Goal: Information Seeking & Learning: Check status

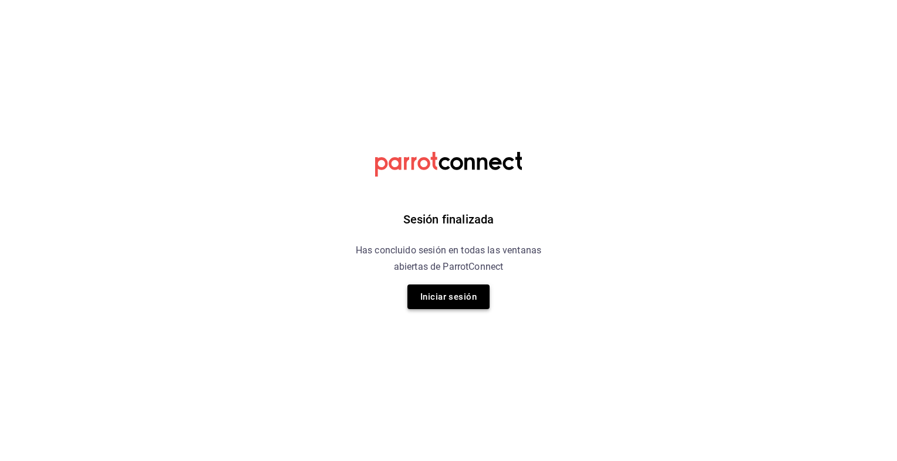
click at [465, 296] on button "Iniciar sesión" at bounding box center [448, 297] width 82 height 25
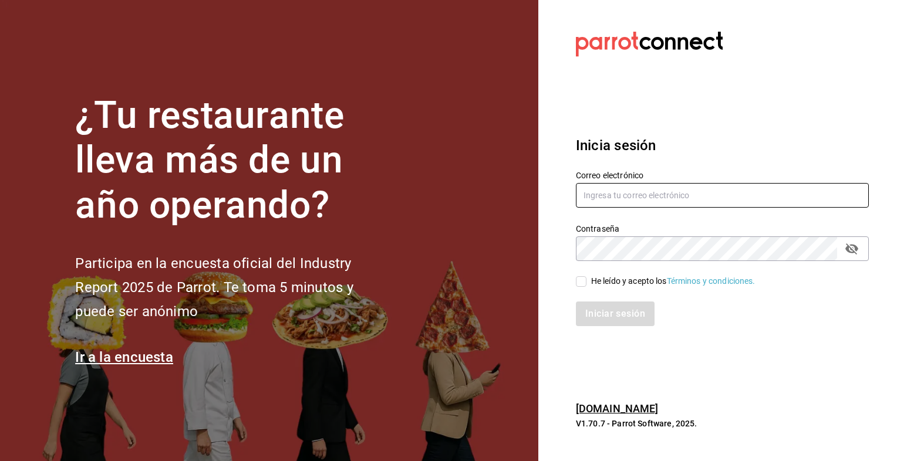
type input "zemogal@yahoo.com"
click at [582, 281] on input "He leído y acepto los Términos y condiciones." at bounding box center [581, 281] width 11 height 11
checkbox input "true"
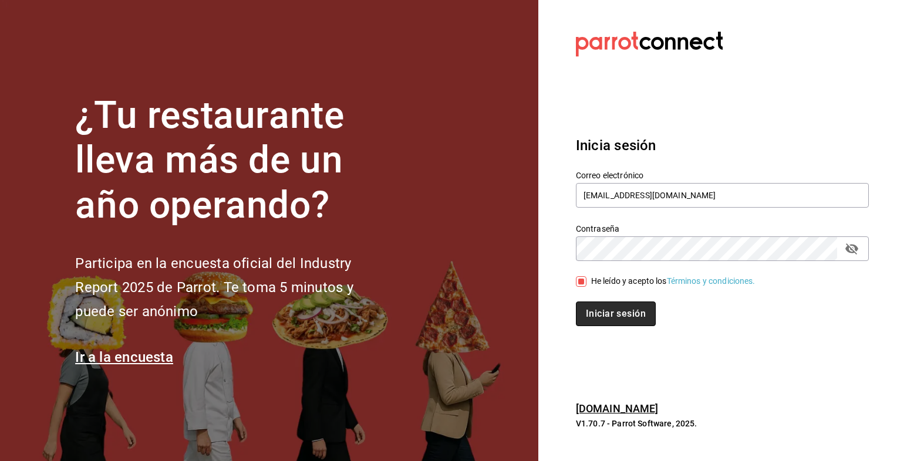
click at [599, 315] on button "Iniciar sesión" at bounding box center [616, 314] width 80 height 25
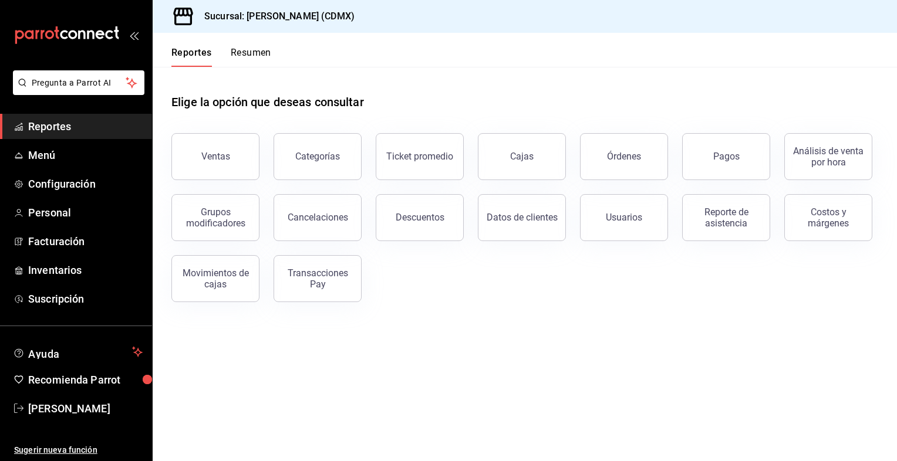
click at [267, 53] on button "Resumen" at bounding box center [251, 57] width 41 height 20
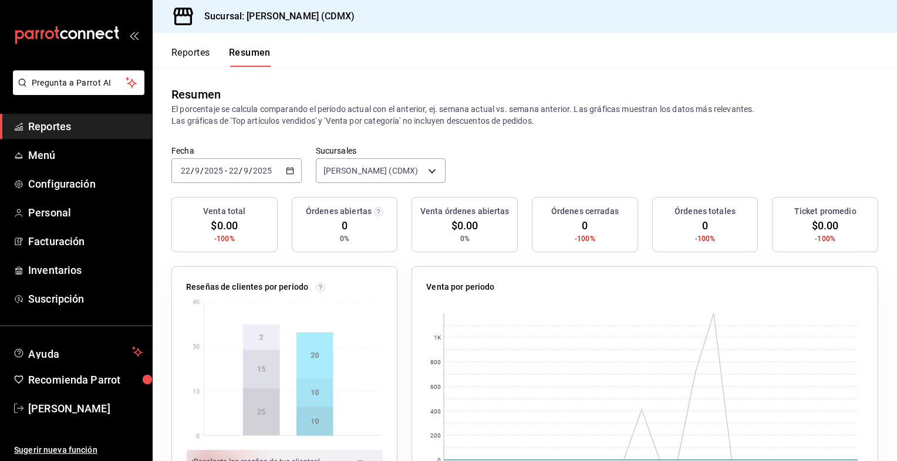
click at [286, 174] on \(Stroke\) "button" at bounding box center [289, 171] width 7 height 6
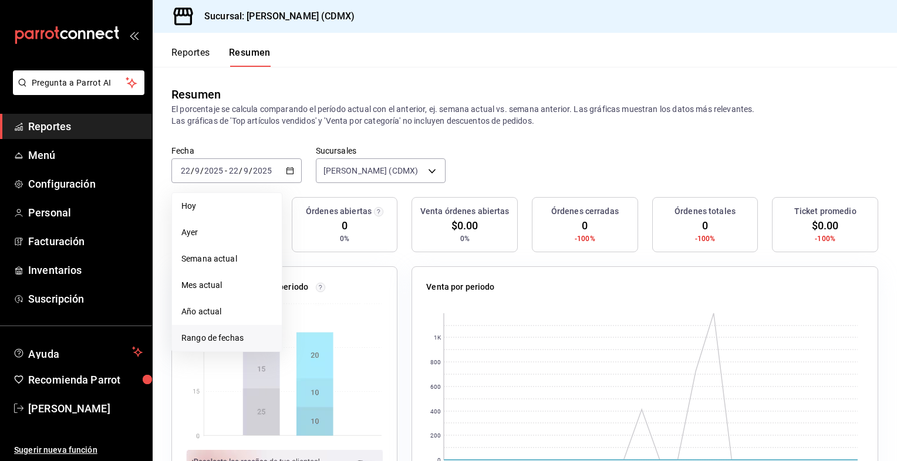
click at [222, 338] on span "Rango de fechas" at bounding box center [226, 338] width 91 height 12
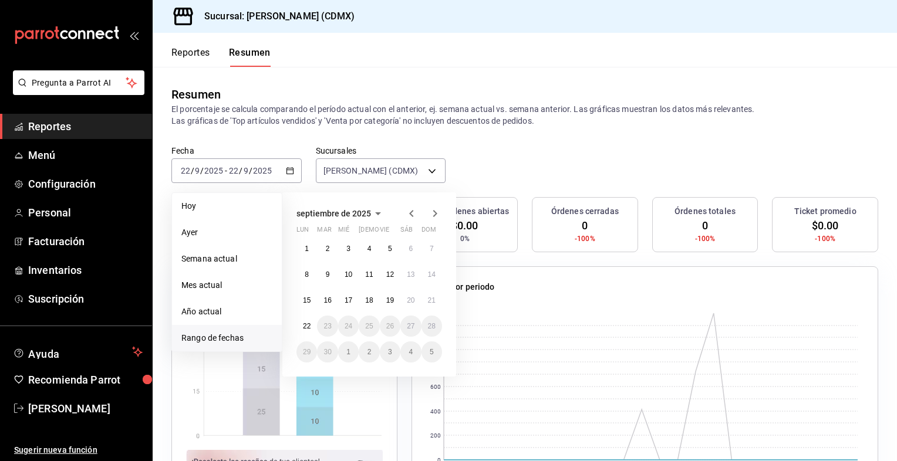
click at [409, 212] on icon "button" at bounding box center [411, 214] width 14 height 14
click at [366, 327] on abbr "24" at bounding box center [369, 331] width 8 height 8
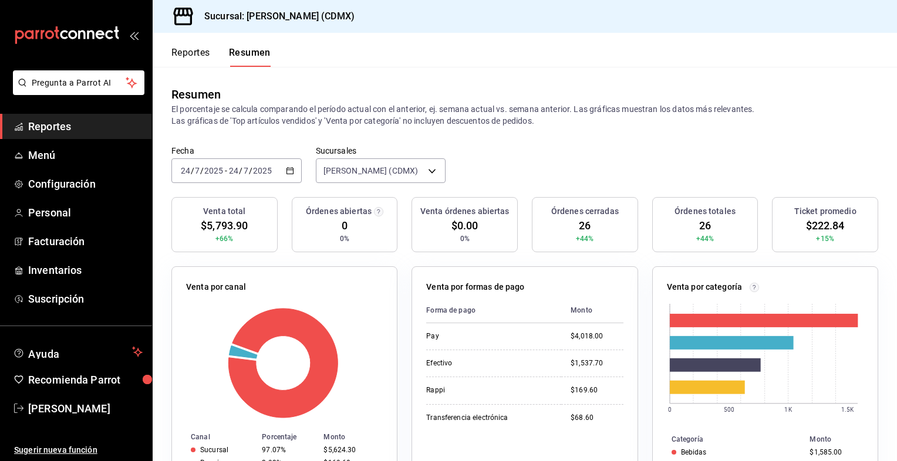
click at [287, 173] on icon "button" at bounding box center [290, 171] width 8 height 8
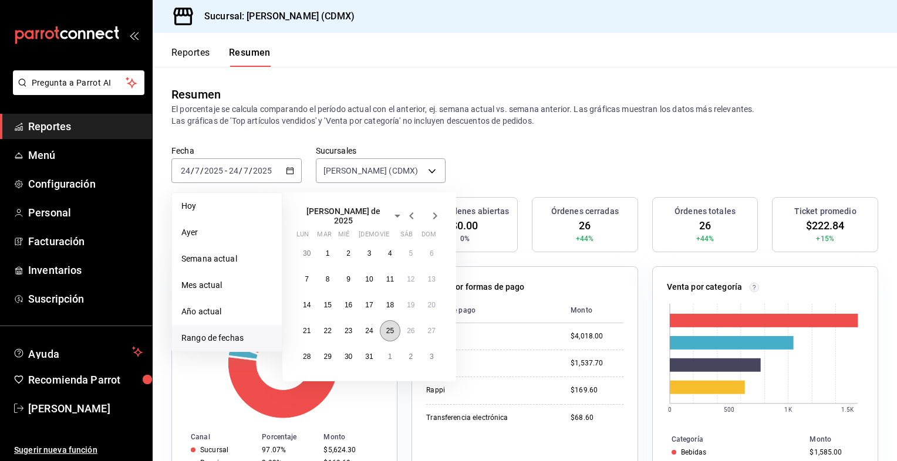
click at [390, 328] on abbr "25" at bounding box center [390, 331] width 8 height 8
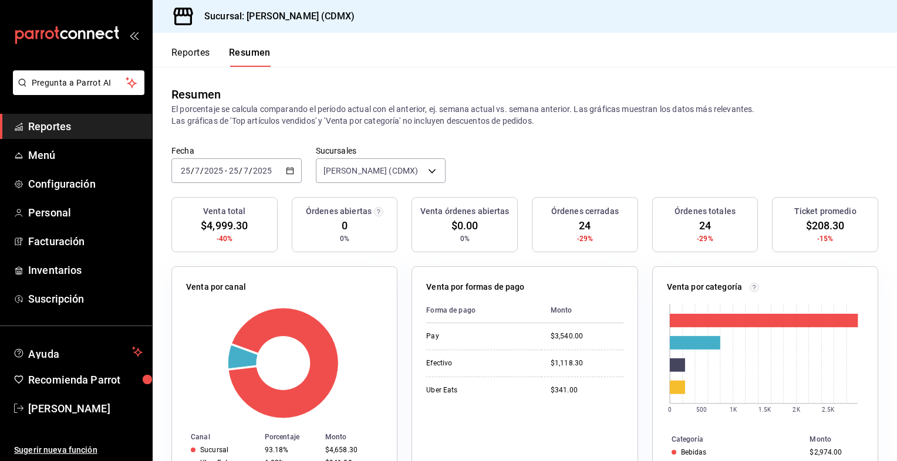
click at [290, 170] on \(Stroke\) "button" at bounding box center [289, 170] width 6 height 1
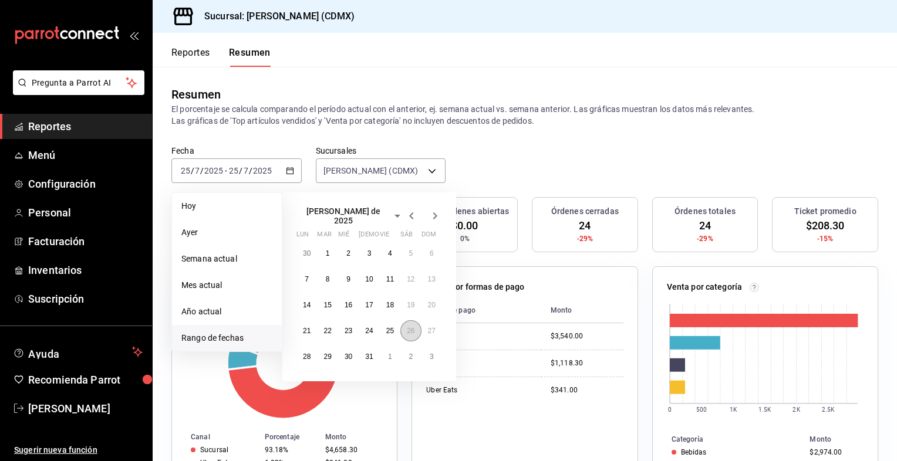
click at [416, 325] on button "26" at bounding box center [410, 331] width 21 height 21
click at [416, 326] on button "26" at bounding box center [410, 331] width 21 height 21
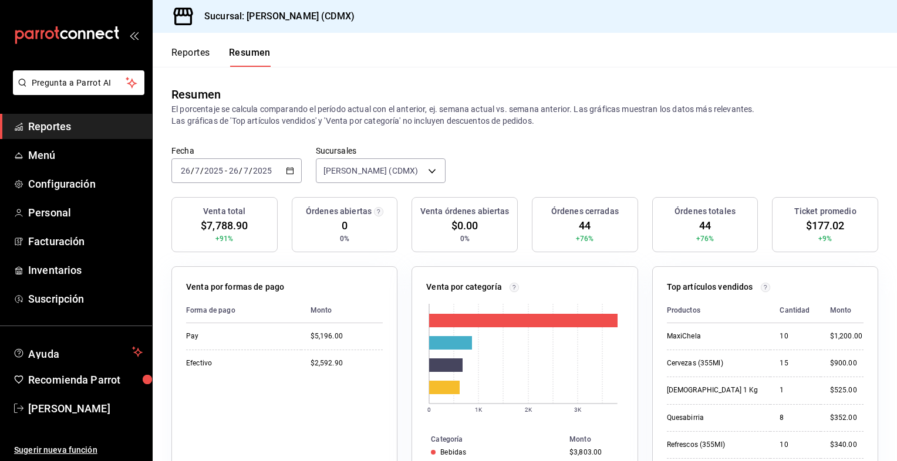
click at [286, 171] on icon "button" at bounding box center [290, 171] width 8 height 8
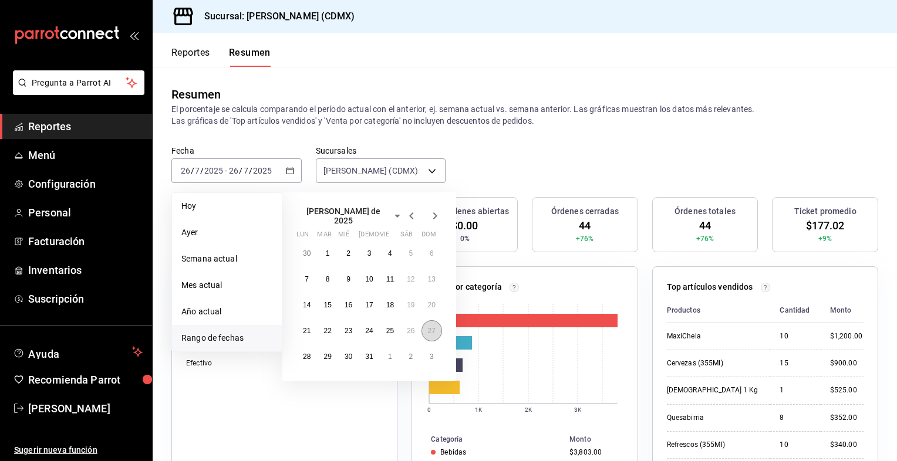
click at [437, 329] on button "27" at bounding box center [431, 331] width 21 height 21
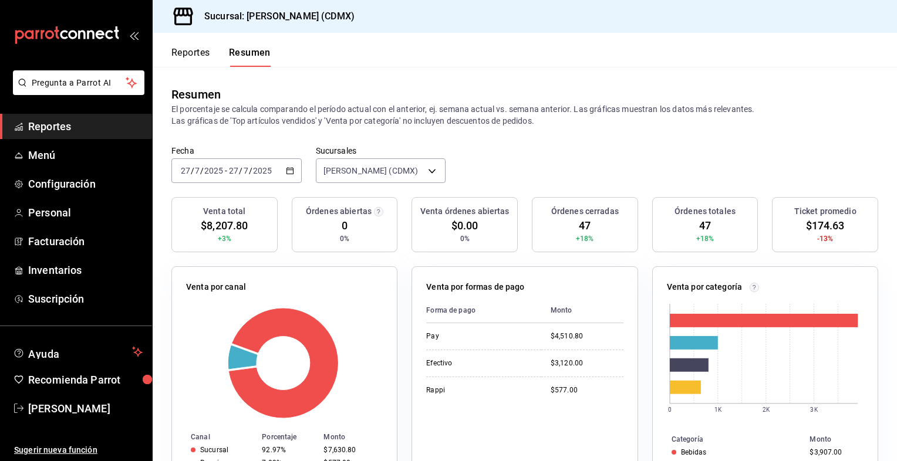
click at [286, 170] on icon "button" at bounding box center [290, 171] width 8 height 8
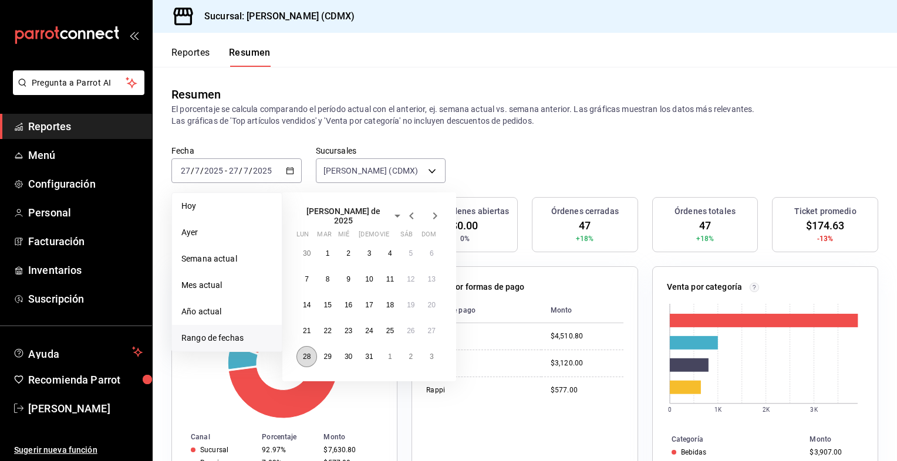
click at [302, 352] on button "28" at bounding box center [306, 356] width 21 height 21
click at [303, 353] on abbr "28" at bounding box center [307, 357] width 8 height 8
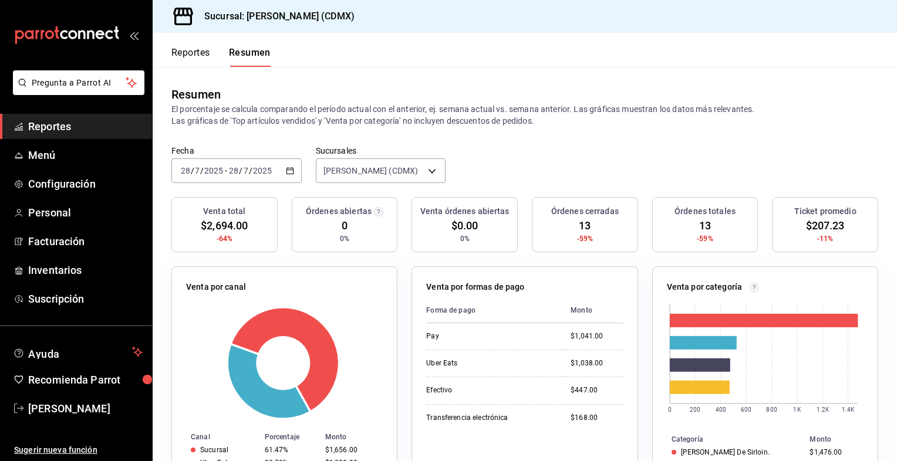
click at [292, 170] on icon "button" at bounding box center [290, 171] width 8 height 8
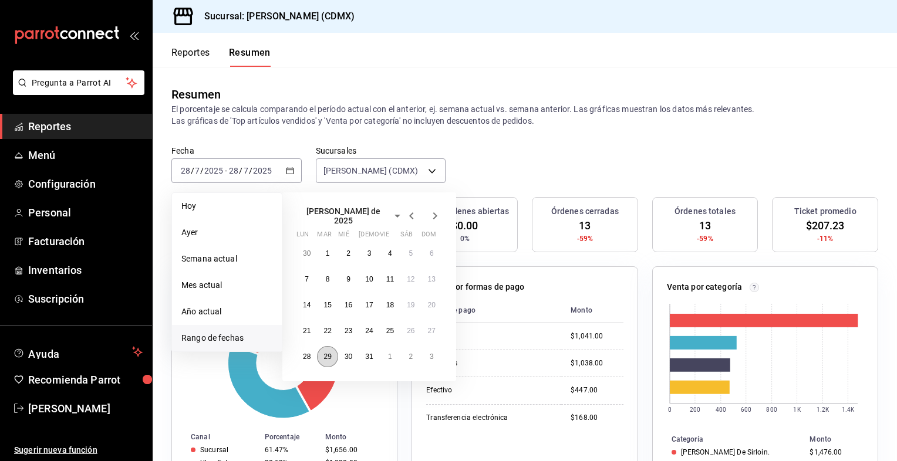
click at [326, 353] on abbr "29" at bounding box center [327, 357] width 8 height 8
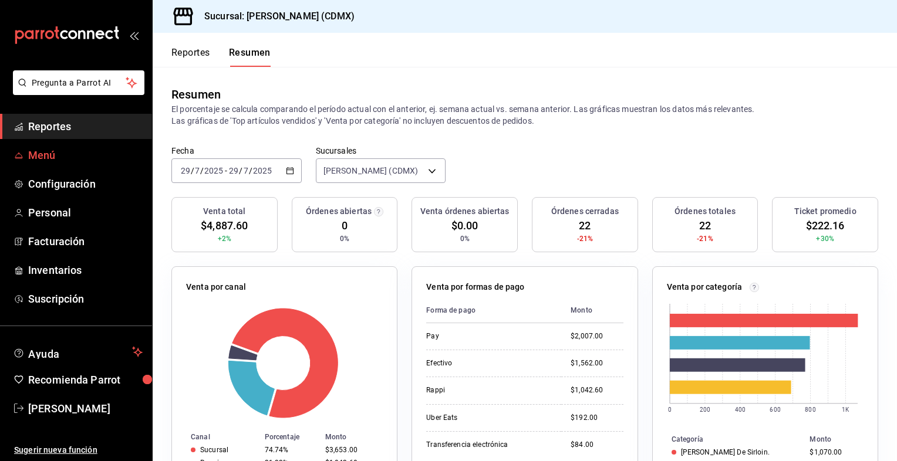
click at [49, 157] on span "Menú" at bounding box center [85, 155] width 114 height 16
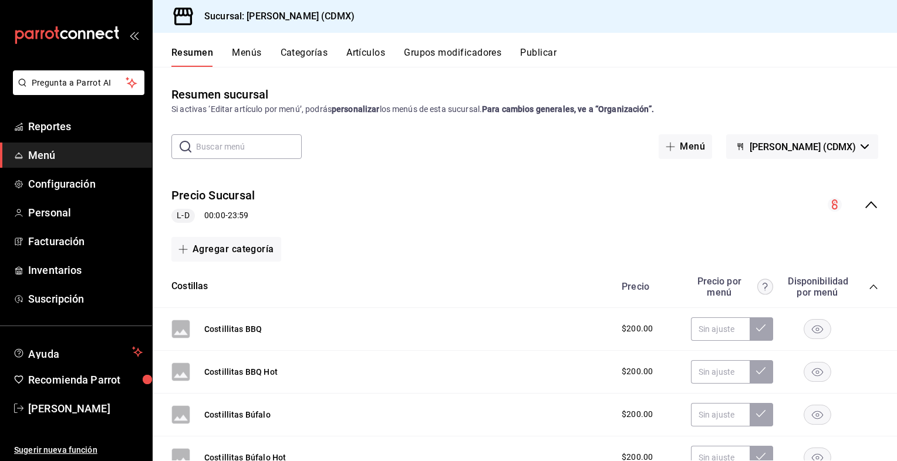
click at [359, 53] on button "Artículos" at bounding box center [365, 57] width 39 height 20
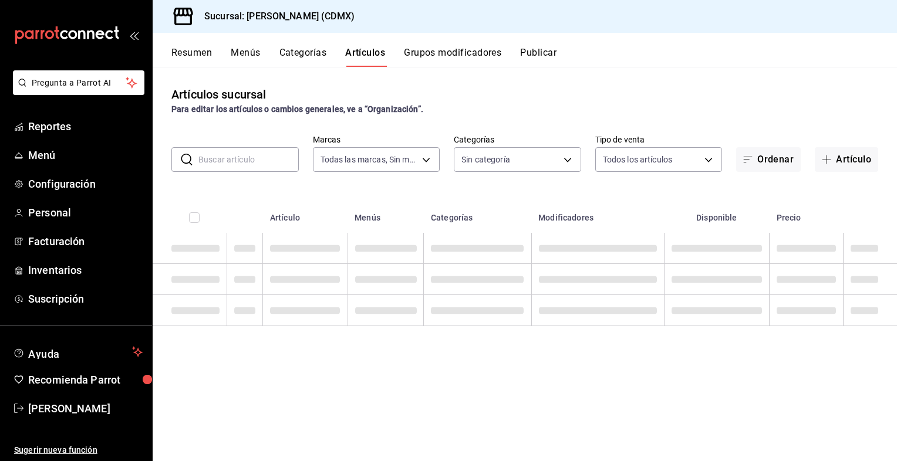
type input "d3e7f7f5-ad61-46dd-9a56-0dc65886cc39,21392012-f0f9-4e68-96c4-ac679d66dbca,2da8a…"
type input "307d5ec4-fc33-4add-91a4-6a4df8bad40a,b7b4b138-511c-4680-b714-9e1bfbdca3ba,29a7c…"
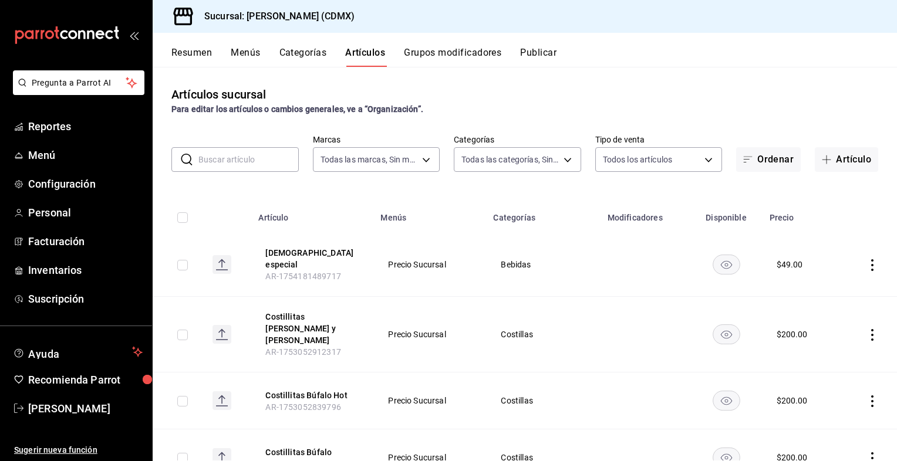
click at [199, 58] on button "Resumen" at bounding box center [191, 57] width 41 height 20
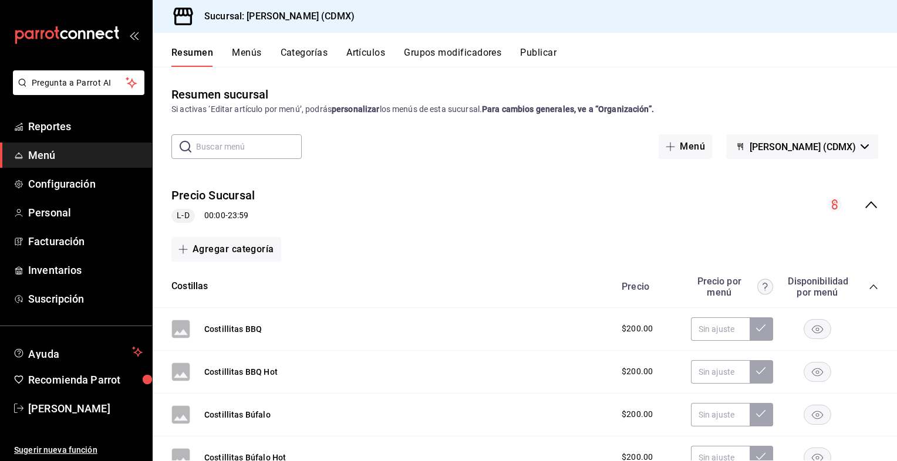
scroll to position [59, 0]
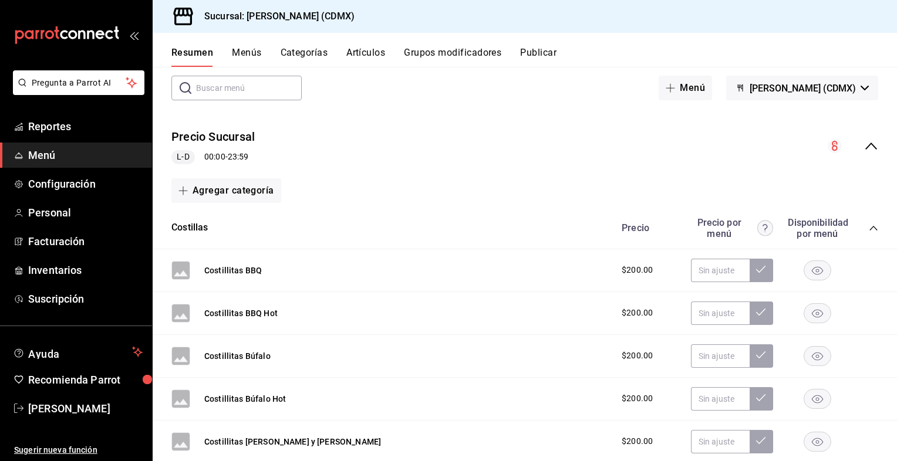
click at [869, 227] on icon "collapse-category-row" at bounding box center [873, 228] width 8 height 5
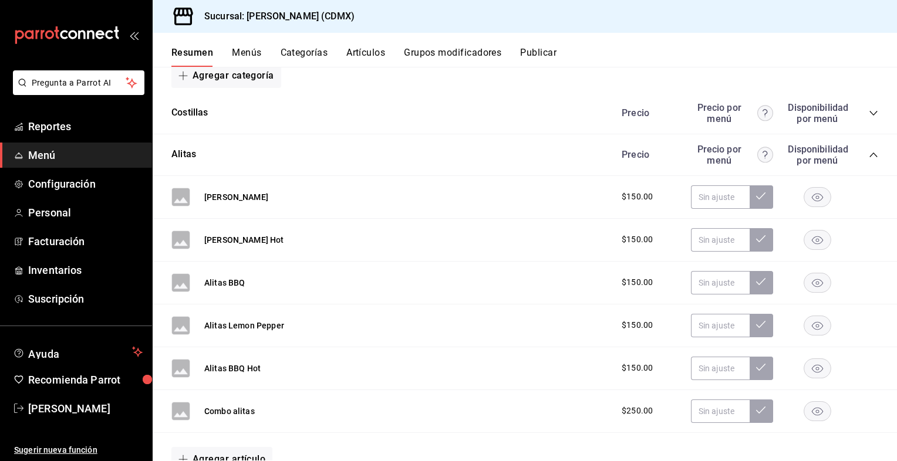
scroll to position [176, 0]
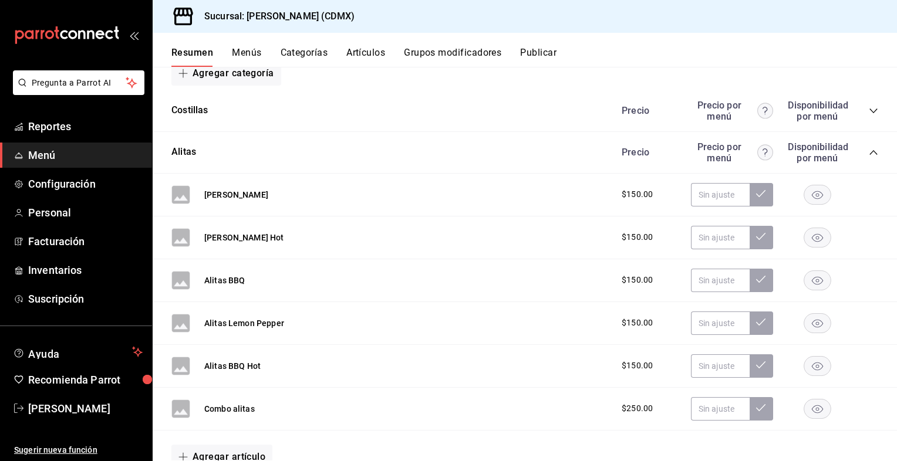
click at [869, 154] on icon "collapse-category-row" at bounding box center [873, 152] width 8 height 5
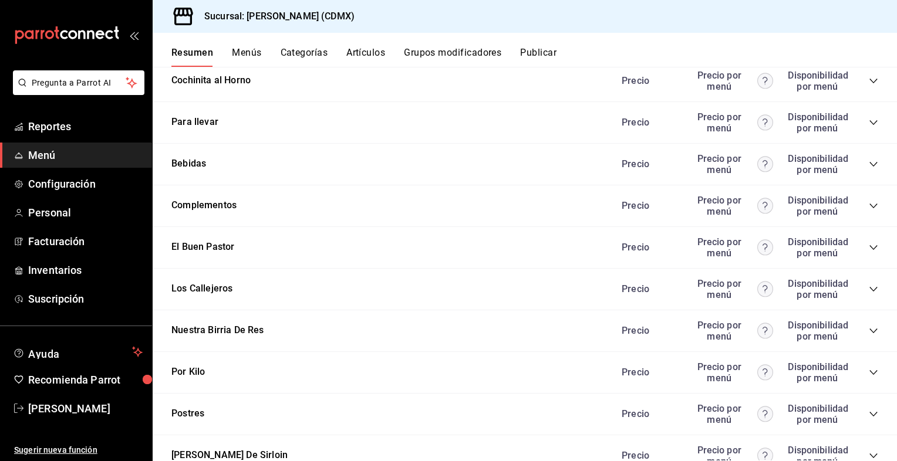
scroll to position [352, 0]
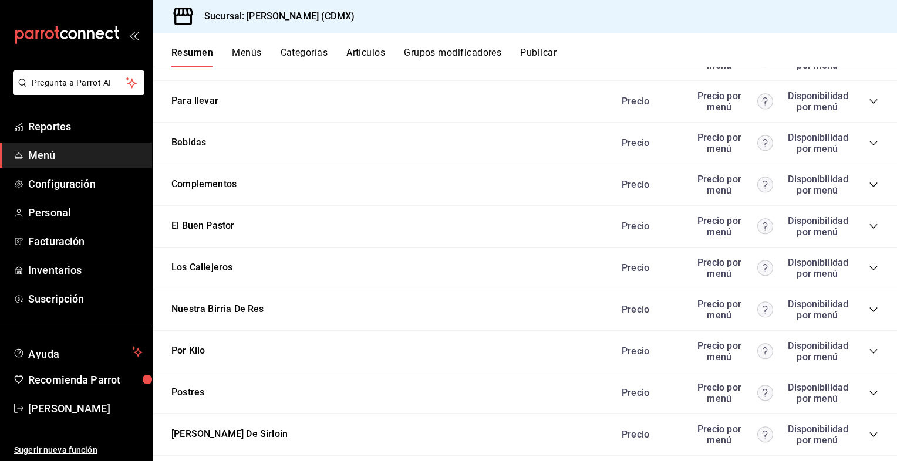
click at [306, 276] on div "Los Callejeros [PERSON_NAME] por menú Disponibilidad por menú" at bounding box center [525, 269] width 744 height 42
click at [869, 272] on div "Los Callejeros [PERSON_NAME] por menú Disponibilidad por menú" at bounding box center [525, 269] width 744 height 42
click at [869, 271] on icon "collapse-category-row" at bounding box center [873, 268] width 9 height 9
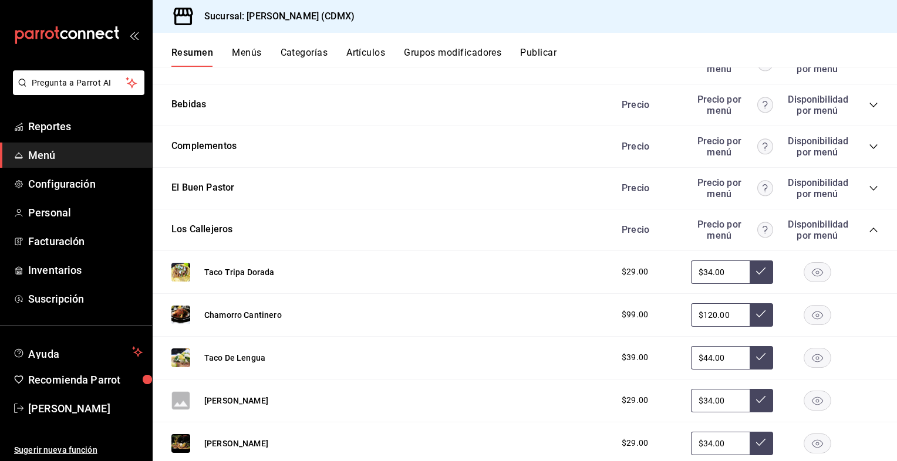
scroll to position [411, 0]
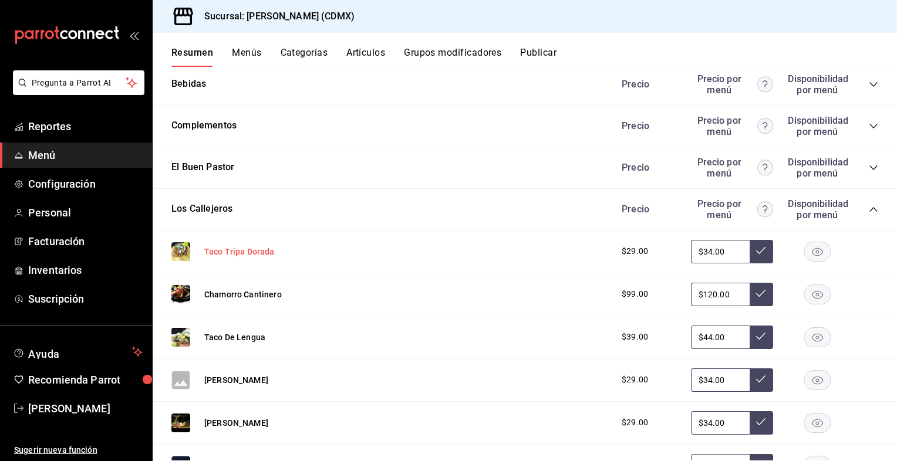
click at [248, 249] on button "Taco Tripa Dorada" at bounding box center [239, 252] width 70 height 12
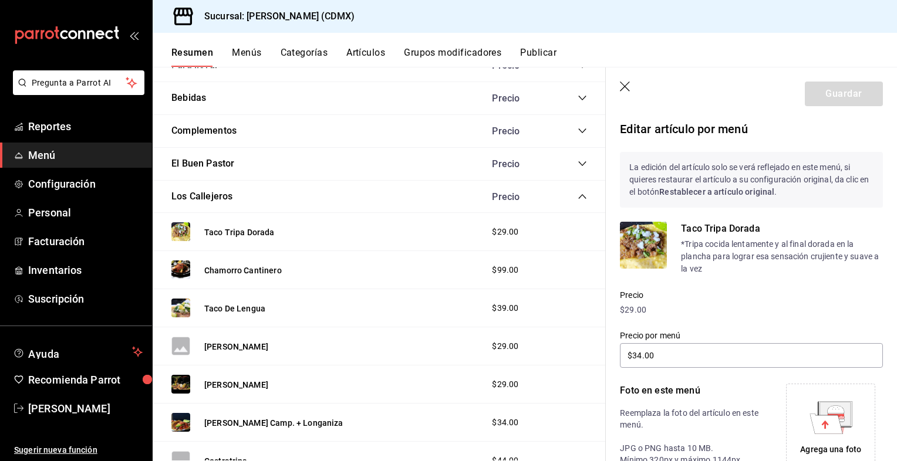
click at [81, 160] on span "Menú" at bounding box center [85, 155] width 114 height 16
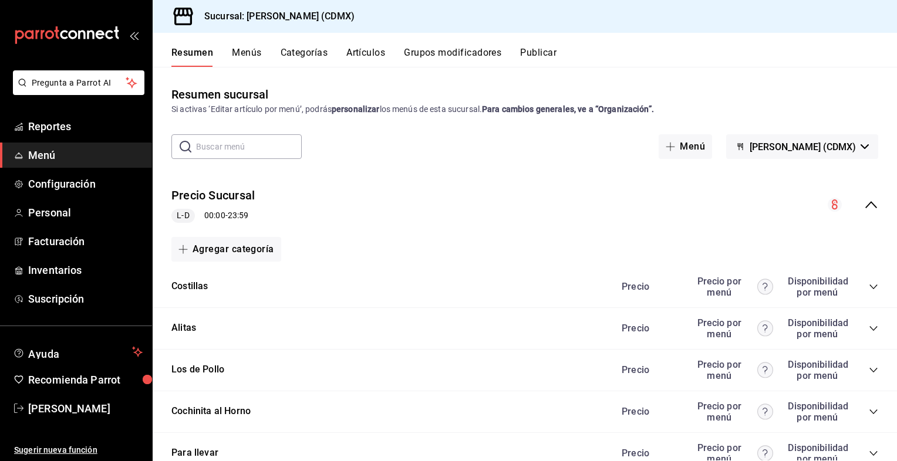
click at [355, 51] on button "Artículos" at bounding box center [365, 57] width 39 height 20
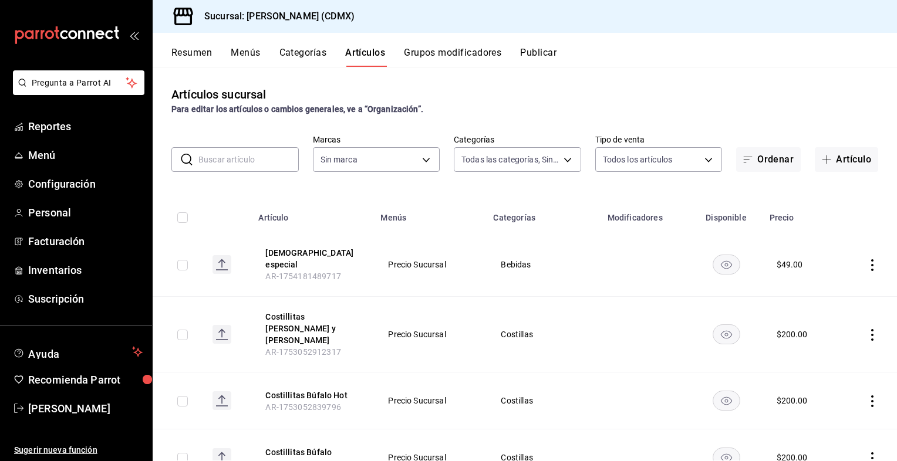
type input "307d5ec4-fc33-4add-91a4-6a4df8bad40a,b7b4b138-511c-4680-b714-9e1bfbdca3ba,29a7c…"
type input "d3e7f7f5-ad61-46dd-9a56-0dc65886cc39,21392012-f0f9-4e68-96c4-ac679d66dbca,2da8a…"
click at [60, 126] on span "Reportes" at bounding box center [85, 127] width 114 height 16
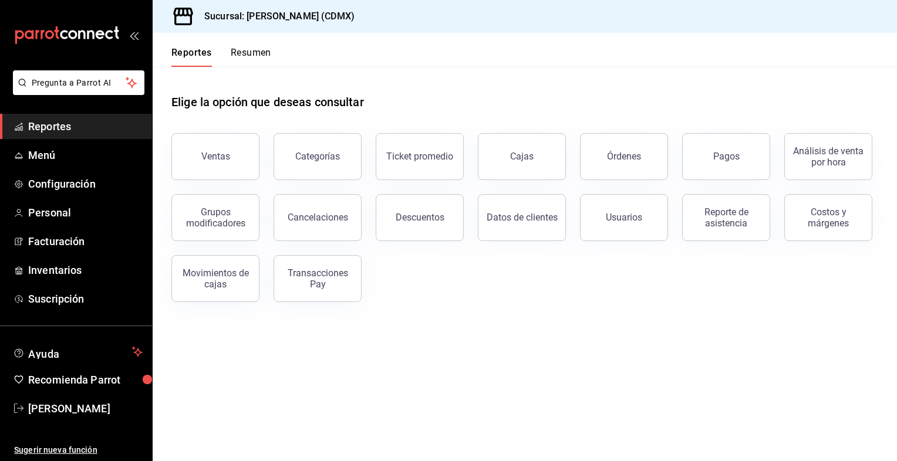
click at [247, 55] on button "Resumen" at bounding box center [251, 57] width 41 height 20
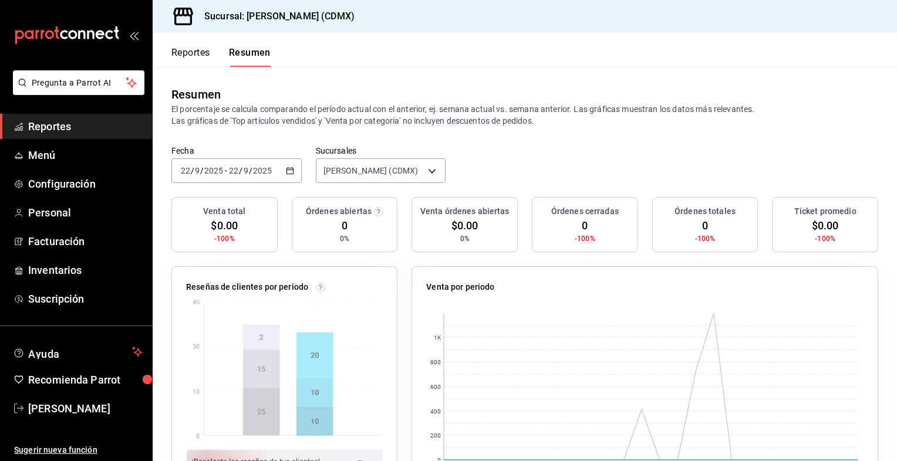
click at [288, 170] on \(Stroke\) "button" at bounding box center [289, 170] width 6 height 1
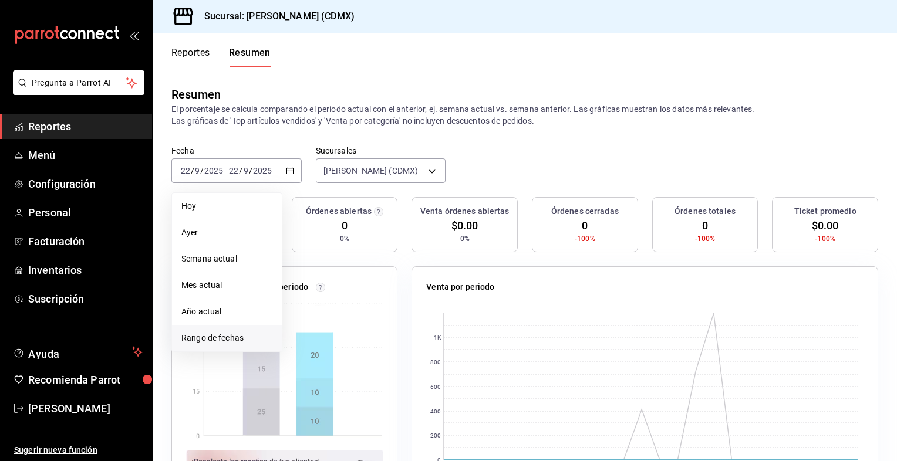
click at [210, 338] on span "Rango de fechas" at bounding box center [226, 338] width 91 height 12
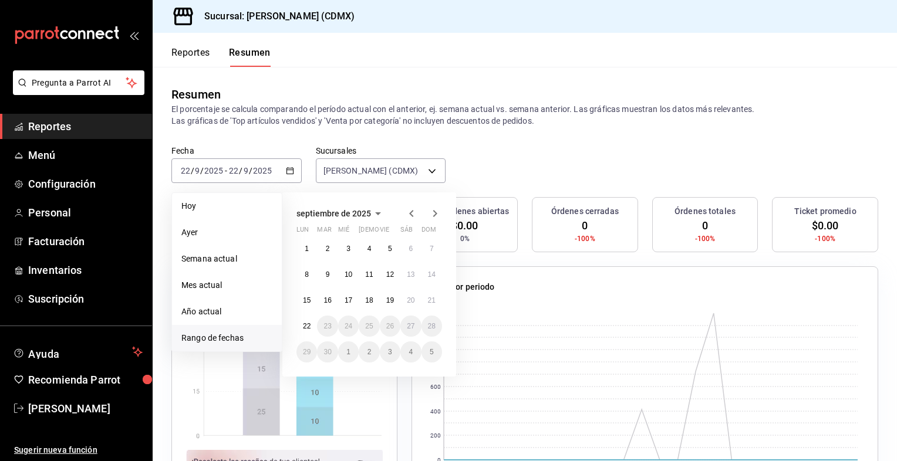
click at [413, 215] on icon "button" at bounding box center [411, 214] width 14 height 14
click at [325, 353] on abbr "29" at bounding box center [327, 357] width 8 height 8
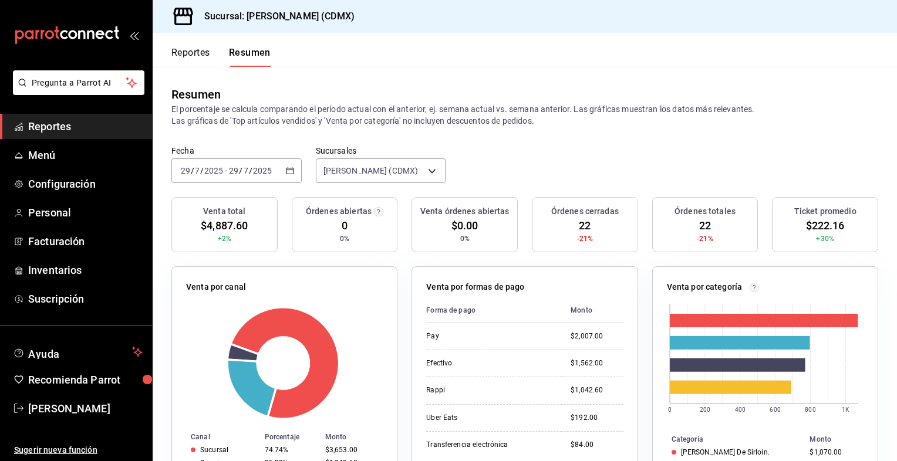
click at [291, 173] on \(Stroke\) "button" at bounding box center [289, 171] width 7 height 6
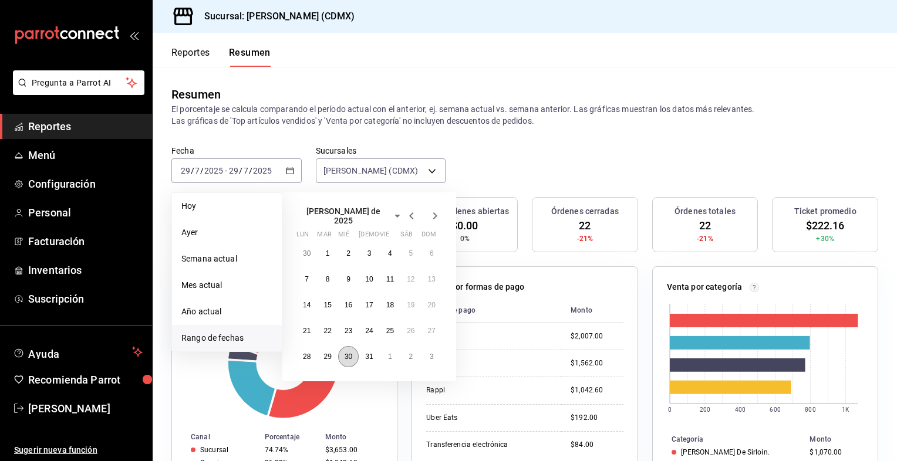
click at [353, 359] on button "30" at bounding box center [348, 356] width 21 height 21
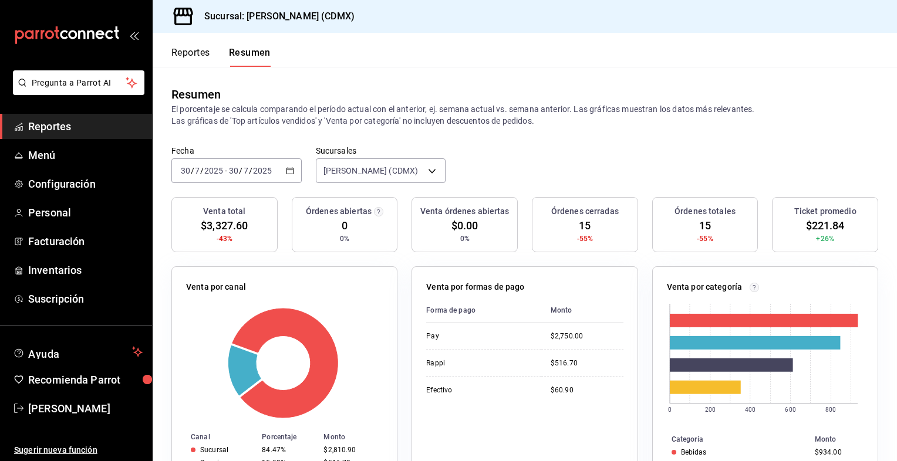
click at [288, 170] on \(Stroke\) "button" at bounding box center [289, 170] width 6 height 1
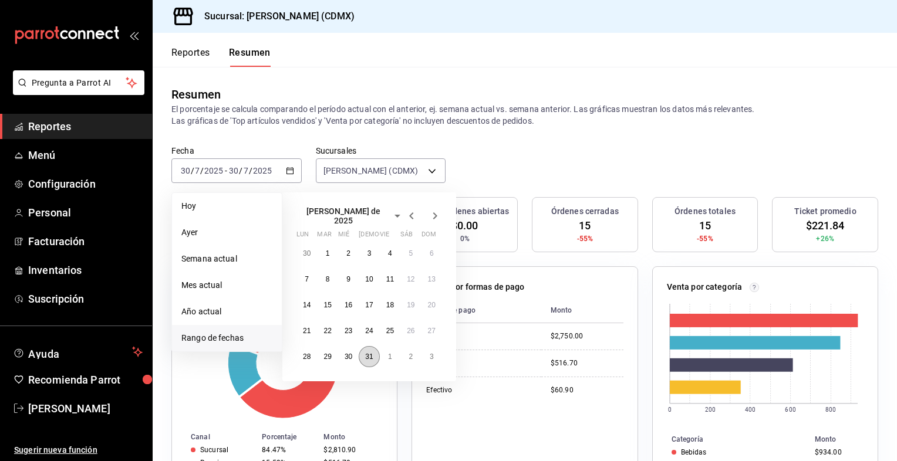
click at [370, 357] on button "31" at bounding box center [369, 356] width 21 height 21
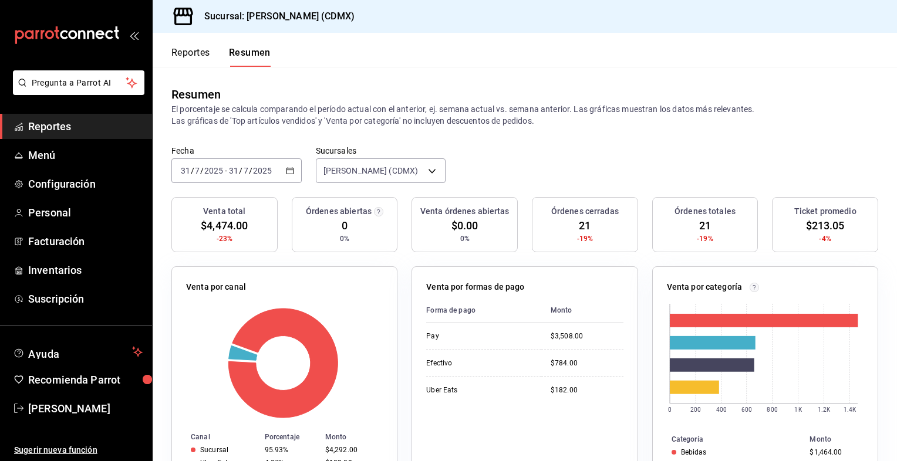
click at [288, 174] on icon "button" at bounding box center [290, 171] width 8 height 8
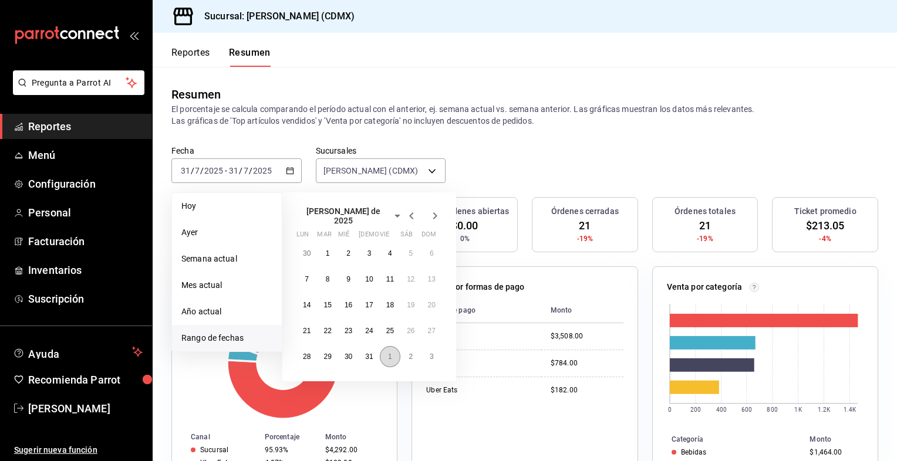
click at [390, 356] on button "1" at bounding box center [390, 356] width 21 height 21
click at [389, 246] on abbr "1" at bounding box center [390, 249] width 4 height 8
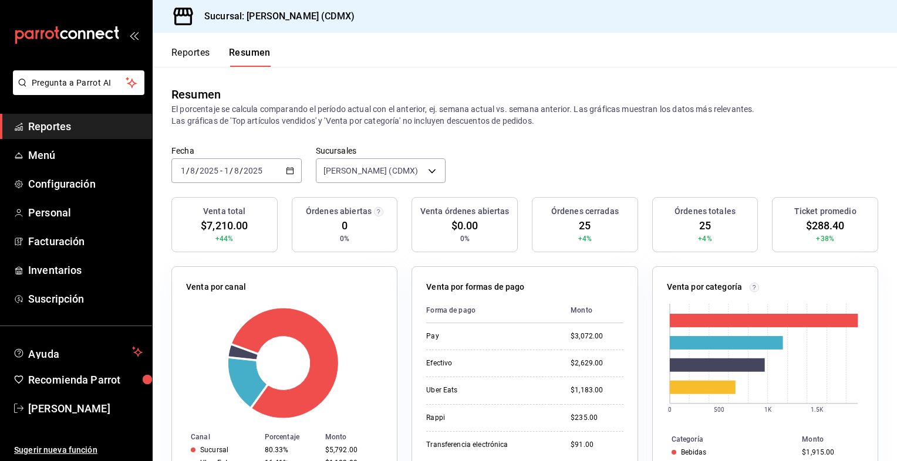
click at [288, 173] on icon "button" at bounding box center [290, 171] width 8 height 8
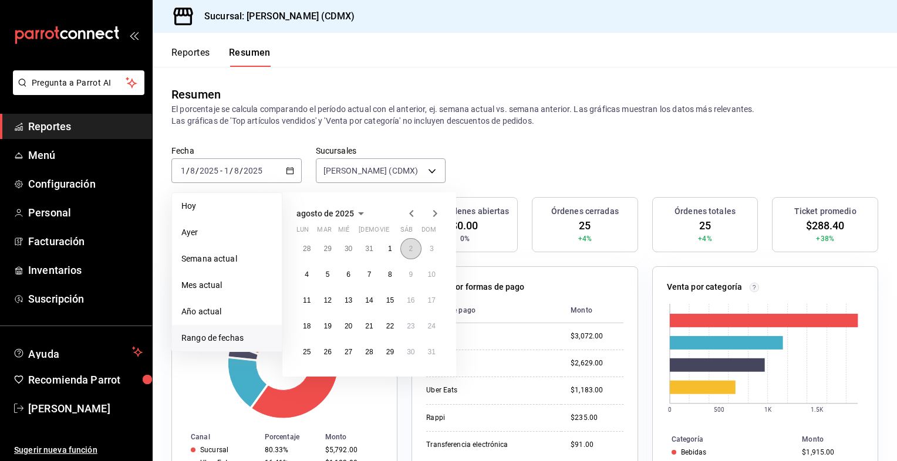
click at [411, 252] on button "2" at bounding box center [410, 248] width 21 height 21
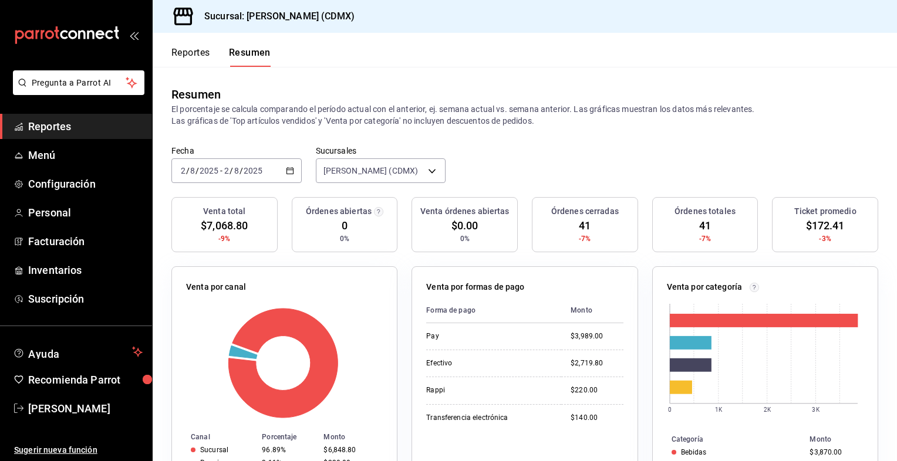
click at [289, 173] on icon "button" at bounding box center [290, 171] width 8 height 8
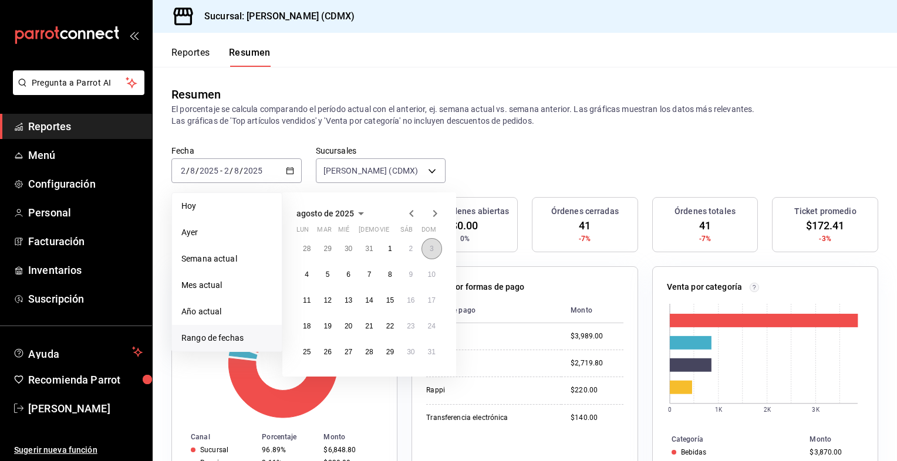
click at [430, 247] on abbr "3" at bounding box center [432, 249] width 4 height 8
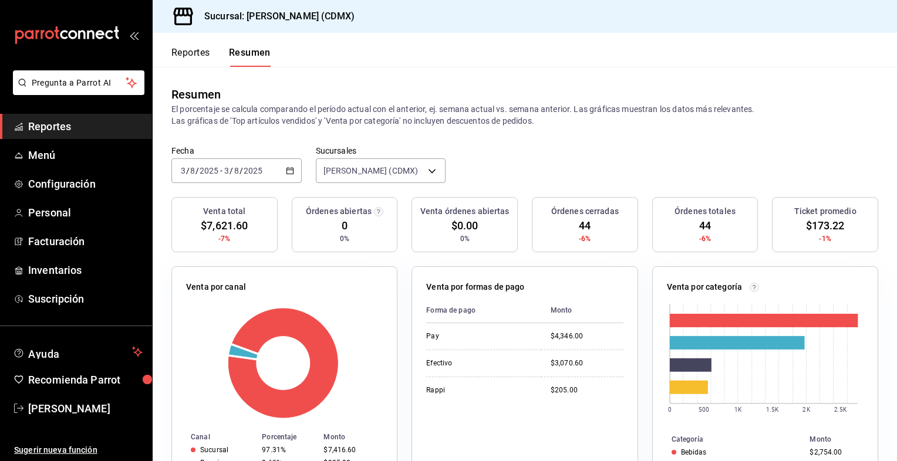
click at [289, 177] on div "[DATE] [DATE] - [DATE] [DATE]" at bounding box center [236, 170] width 130 height 25
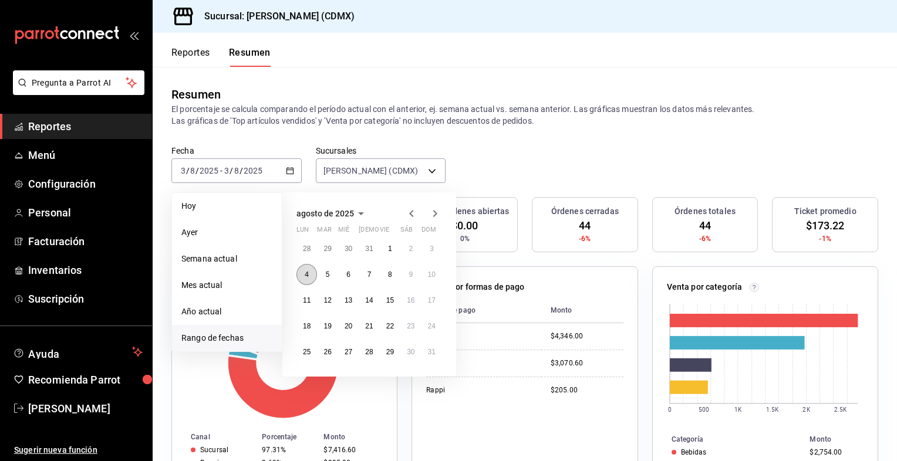
click at [305, 275] on abbr "4" at bounding box center [307, 275] width 4 height 8
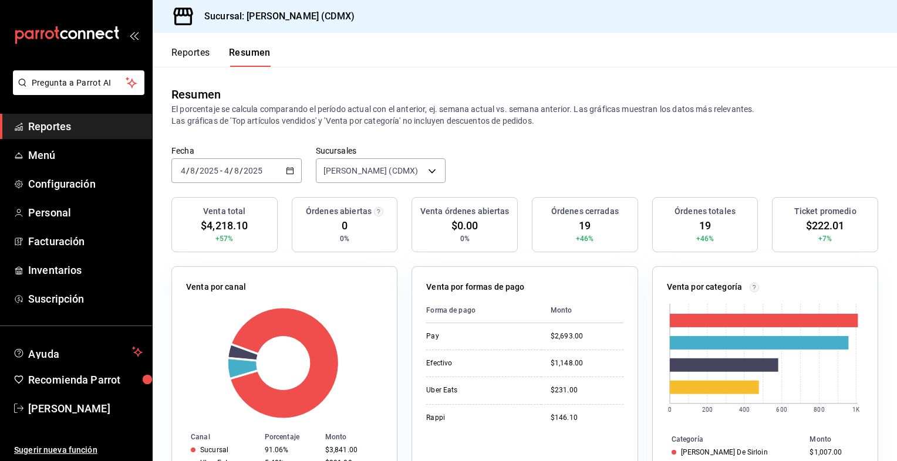
click at [287, 171] on icon "button" at bounding box center [290, 171] width 8 height 8
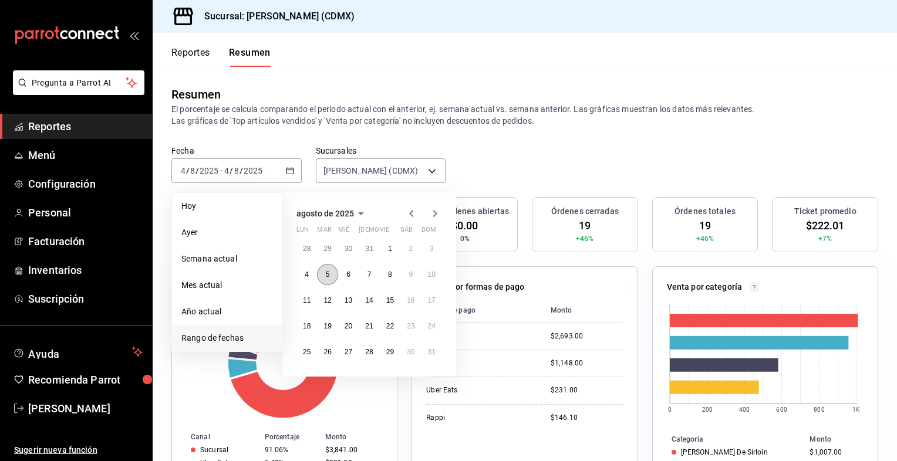
click at [329, 275] on abbr "5" at bounding box center [328, 275] width 4 height 8
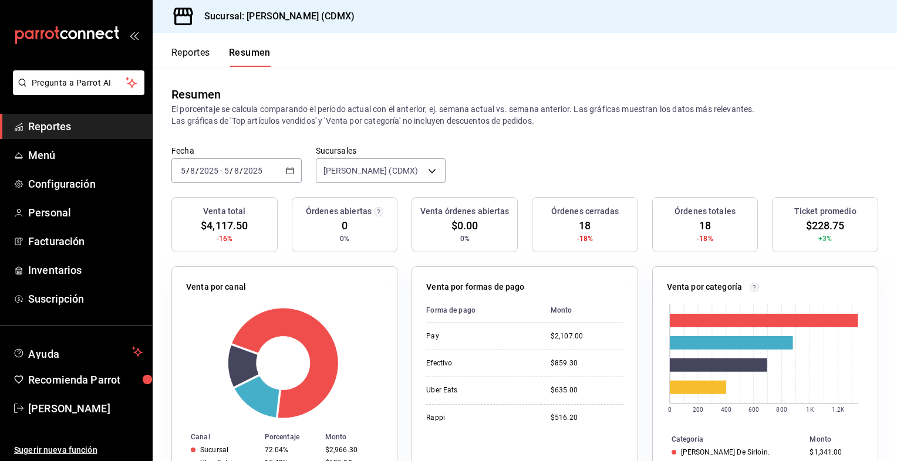
click at [287, 172] on icon "button" at bounding box center [290, 171] width 8 height 8
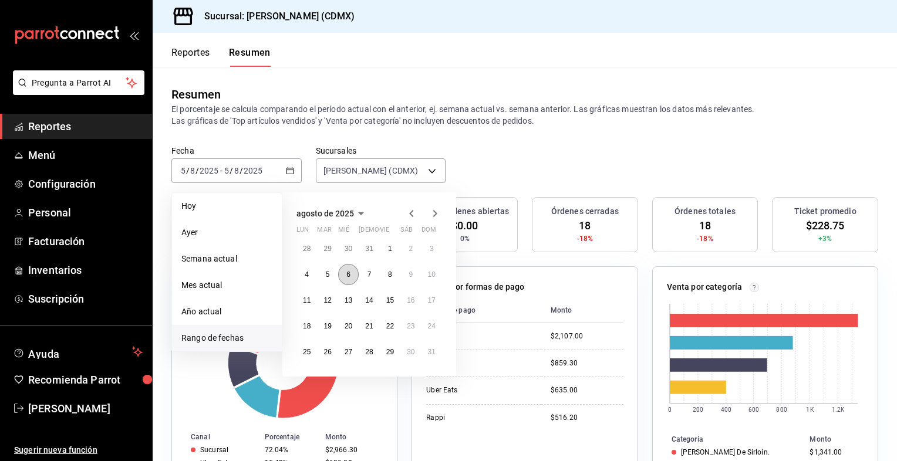
click at [346, 276] on abbr "6" at bounding box center [348, 275] width 4 height 8
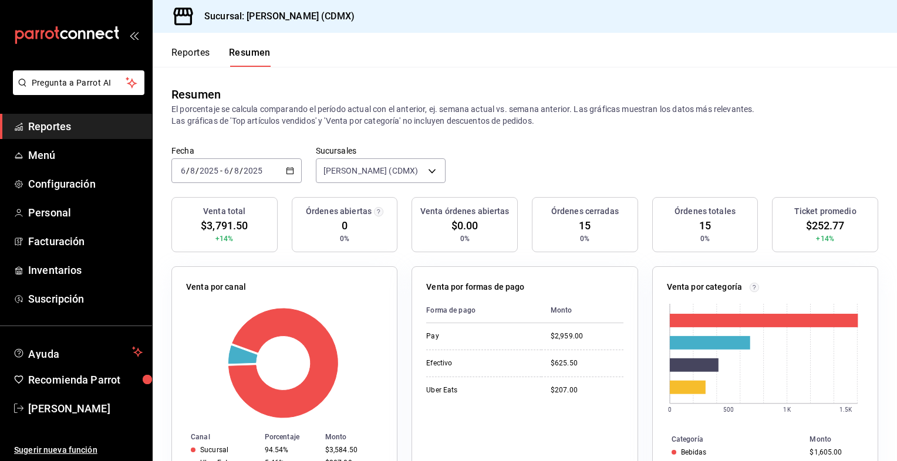
click at [291, 172] on icon "button" at bounding box center [290, 171] width 8 height 8
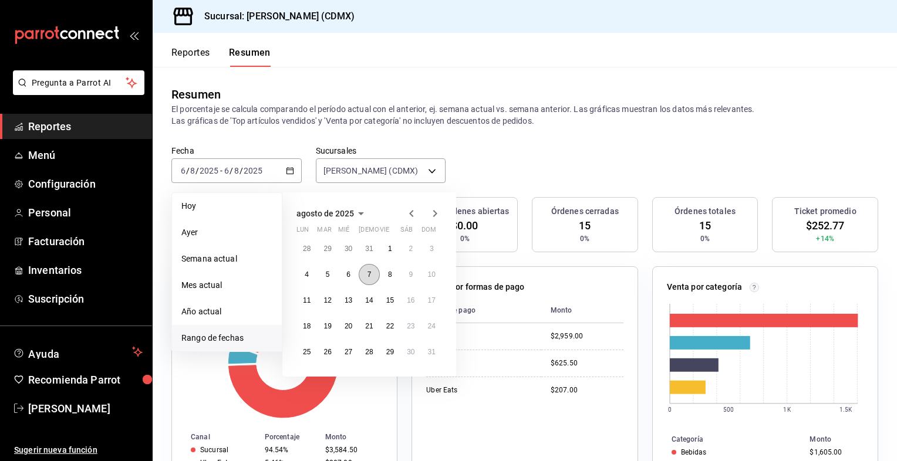
click at [370, 274] on abbr "7" at bounding box center [369, 275] width 4 height 8
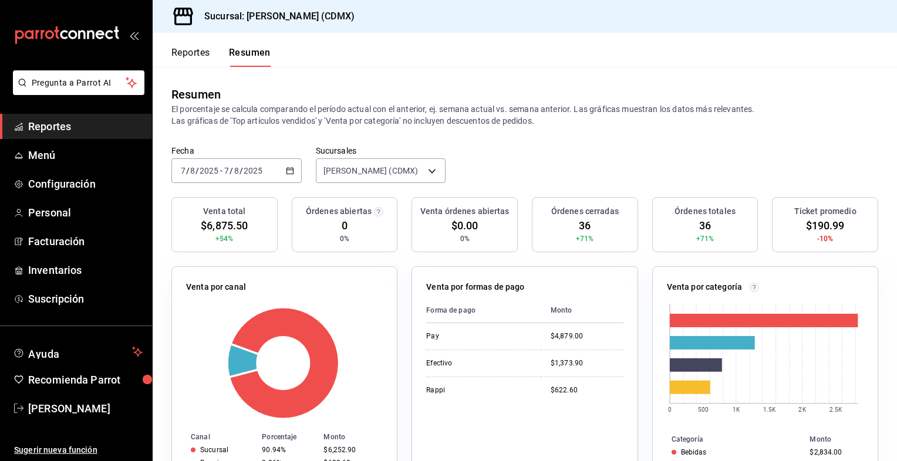
click at [287, 174] on \(Stroke\) "button" at bounding box center [289, 171] width 7 height 6
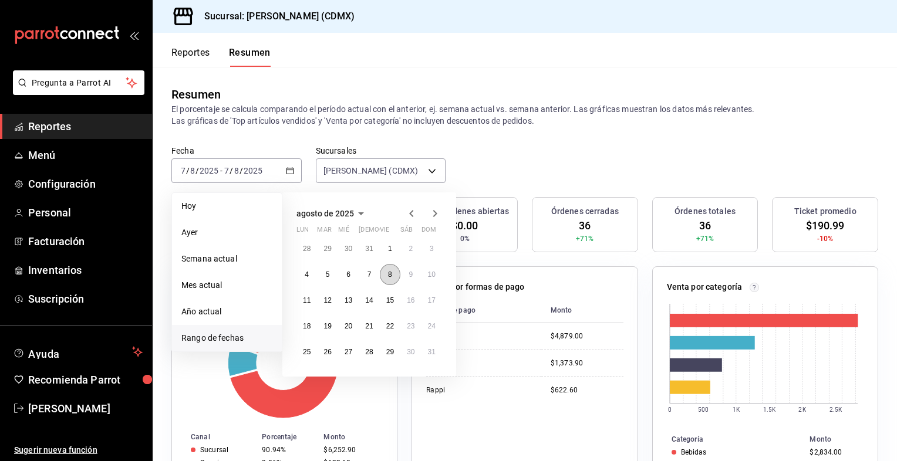
click at [390, 275] on abbr "8" at bounding box center [390, 275] width 4 height 8
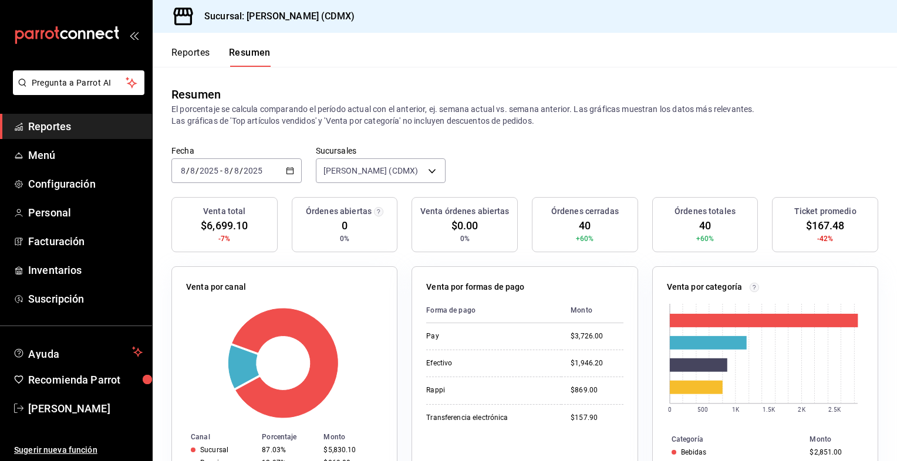
click at [290, 173] on icon "button" at bounding box center [290, 171] width 8 height 8
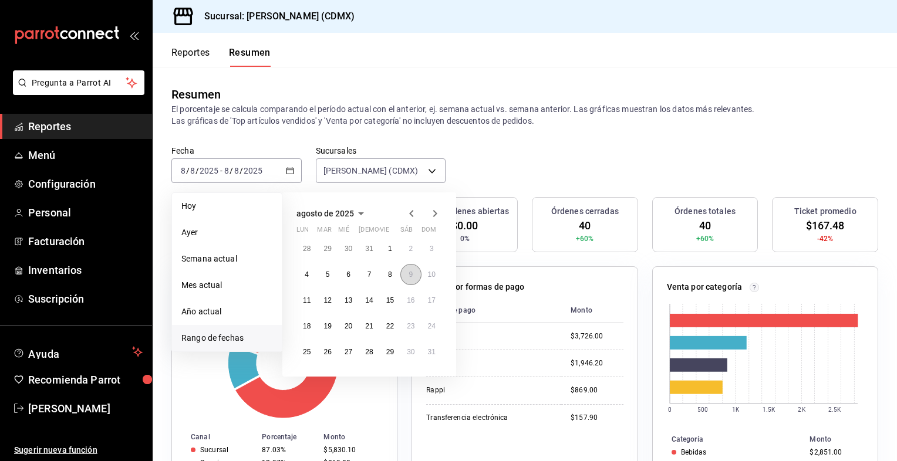
click at [411, 281] on button "9" at bounding box center [410, 274] width 21 height 21
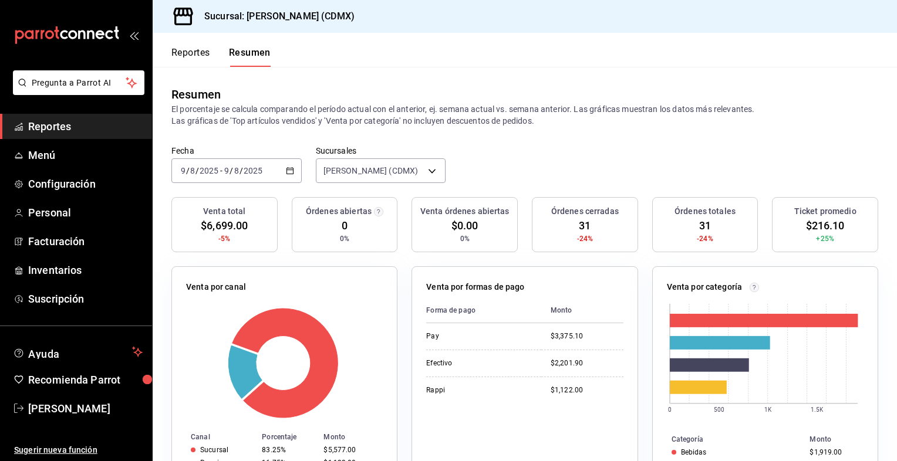
click at [287, 176] on div "[DATE] [DATE] - [DATE] [DATE]" at bounding box center [236, 170] width 130 height 25
click at [286, 171] on icon "button" at bounding box center [290, 171] width 8 height 8
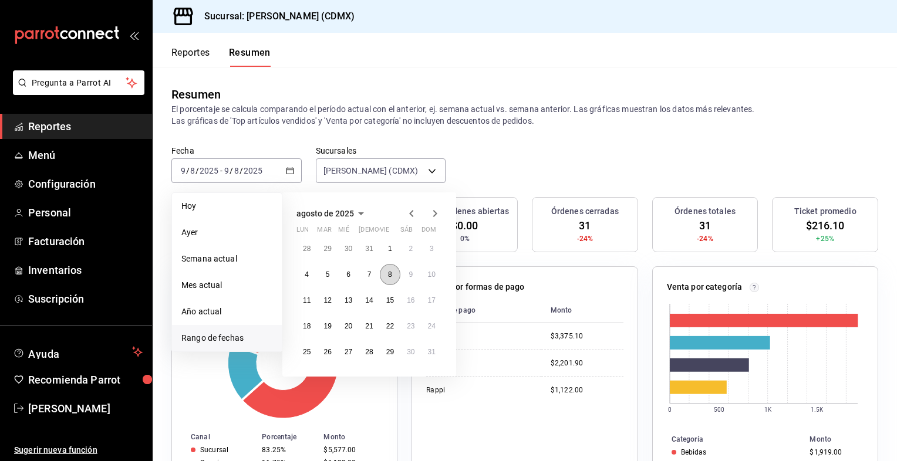
click at [387, 277] on button "8" at bounding box center [390, 274] width 21 height 21
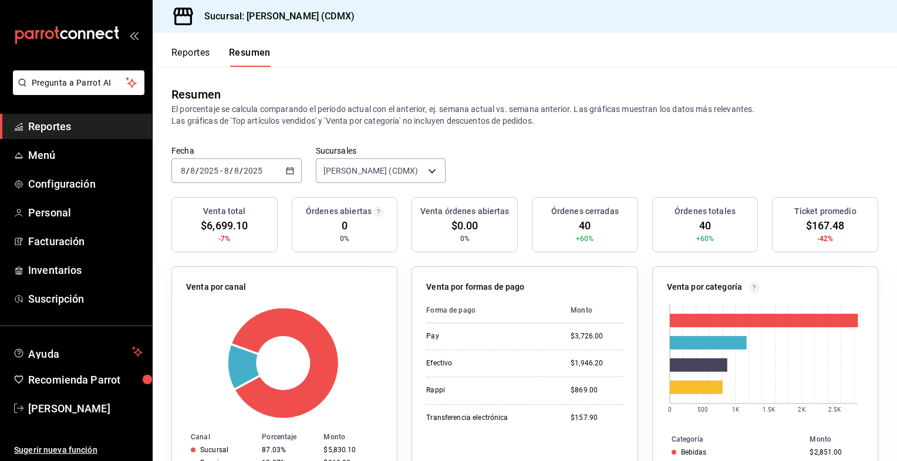
click at [289, 171] on icon "button" at bounding box center [290, 171] width 8 height 8
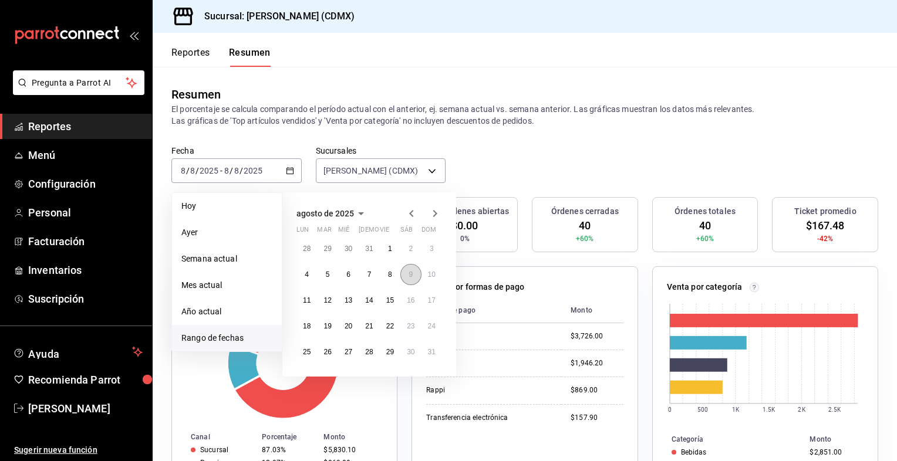
click at [407, 275] on button "9" at bounding box center [410, 274] width 21 height 21
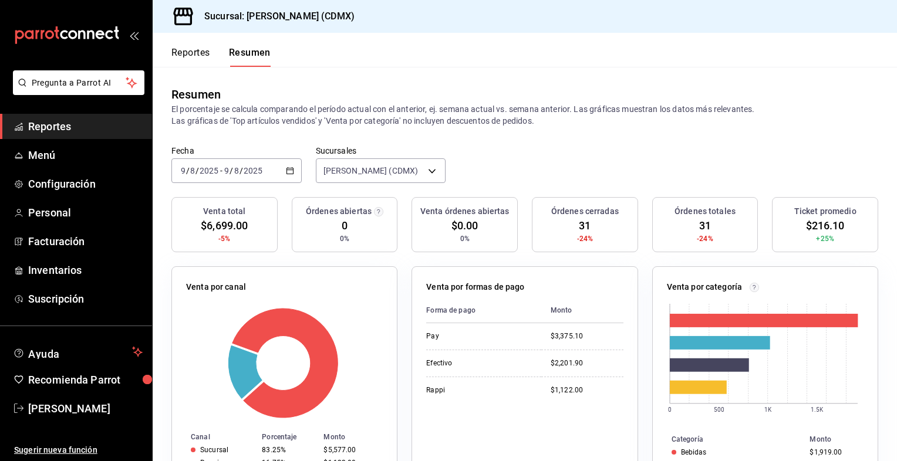
click at [289, 175] on icon "button" at bounding box center [290, 171] width 8 height 8
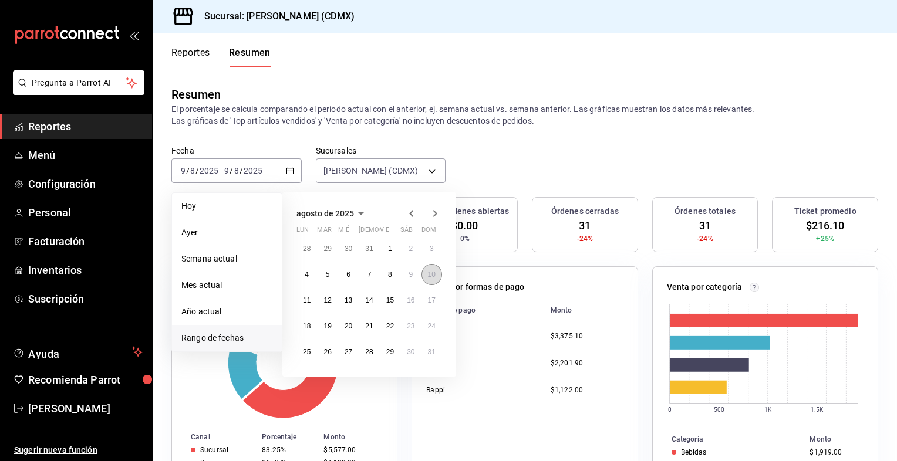
click at [430, 275] on abbr "10" at bounding box center [432, 275] width 8 height 8
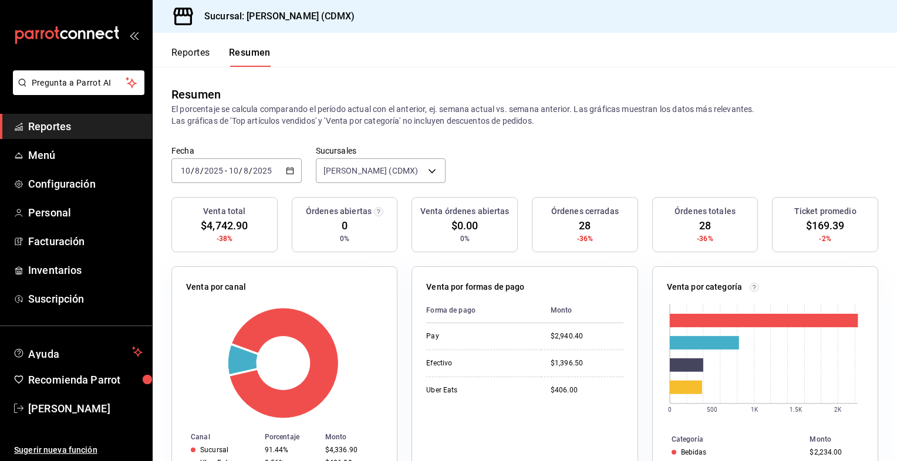
click at [281, 174] on div "[DATE] [DATE] - [DATE] [DATE]" at bounding box center [236, 170] width 130 height 25
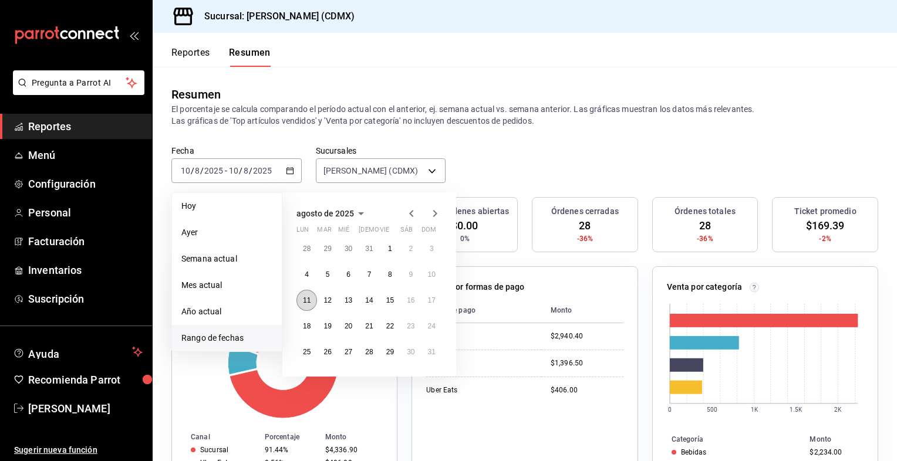
click at [308, 301] on abbr "11" at bounding box center [307, 300] width 8 height 8
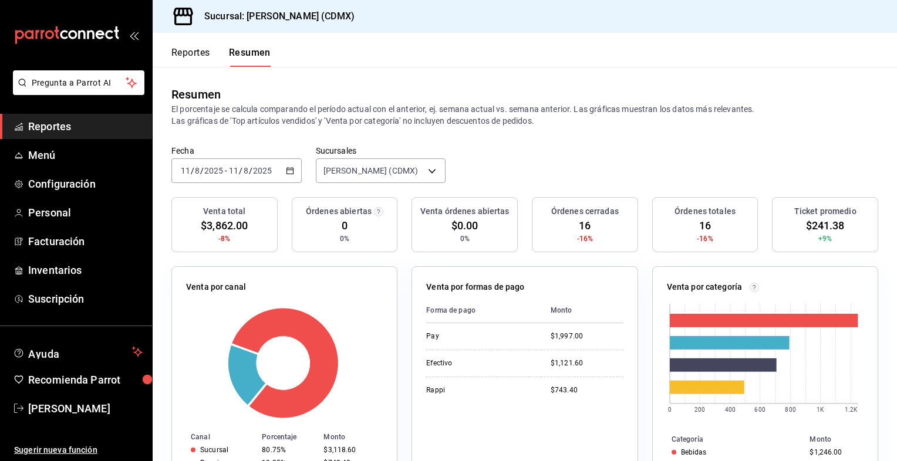
click at [291, 175] on icon "button" at bounding box center [290, 171] width 8 height 8
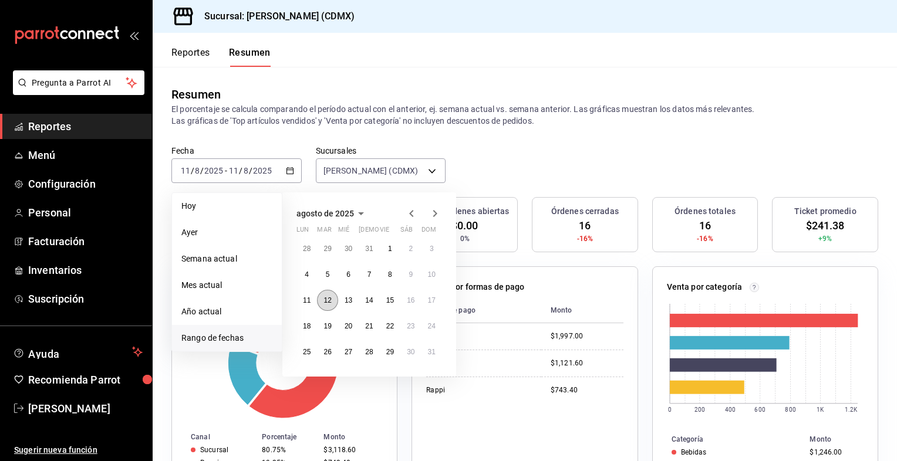
click at [327, 303] on abbr "12" at bounding box center [327, 300] width 8 height 8
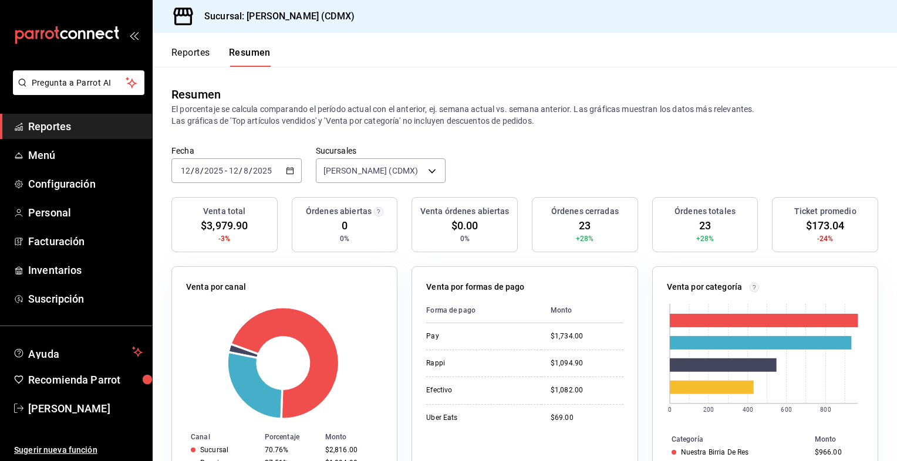
click at [291, 172] on \(Stroke\) "button" at bounding box center [289, 171] width 7 height 6
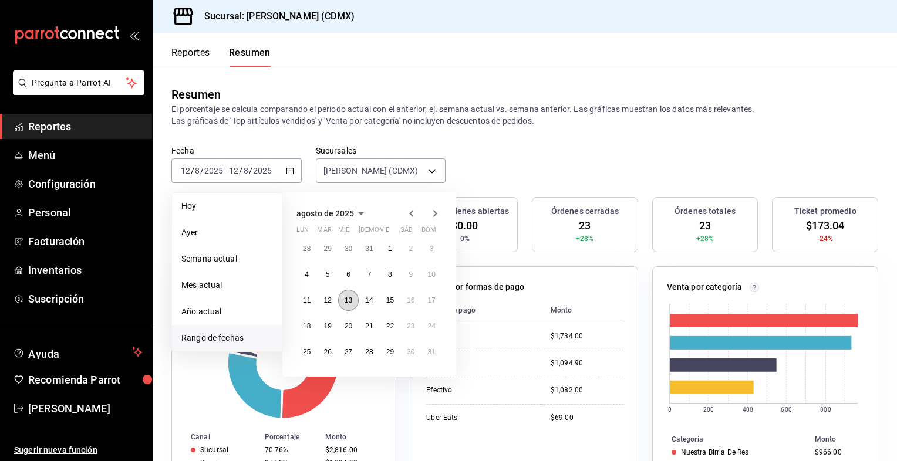
click at [346, 302] on abbr "13" at bounding box center [349, 300] width 8 height 8
click at [348, 302] on abbr "13" at bounding box center [349, 300] width 8 height 8
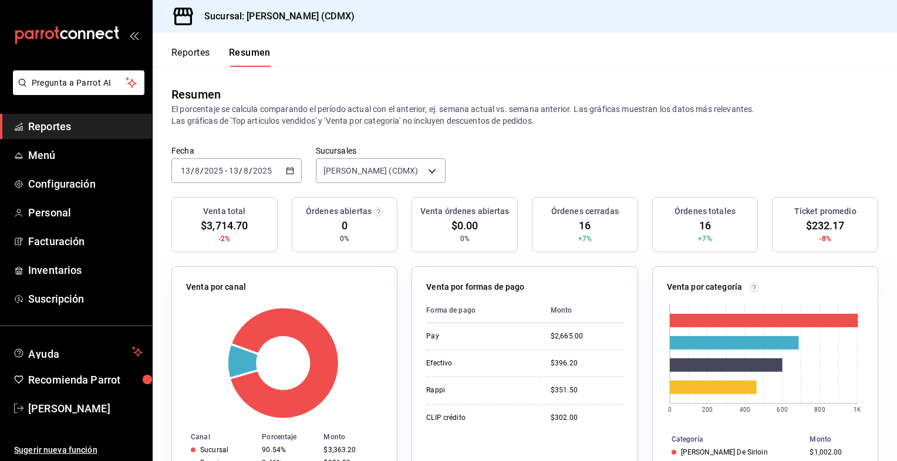
click at [290, 170] on icon "button" at bounding box center [290, 171] width 8 height 8
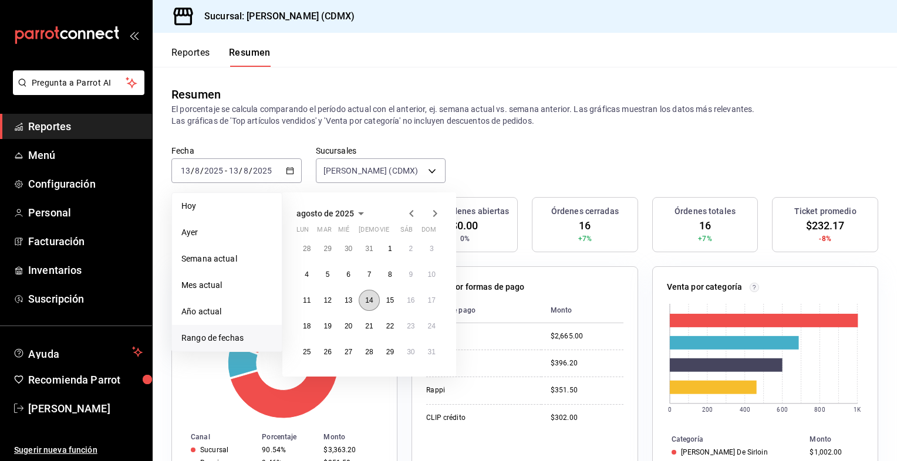
click at [372, 301] on abbr "14" at bounding box center [369, 300] width 8 height 8
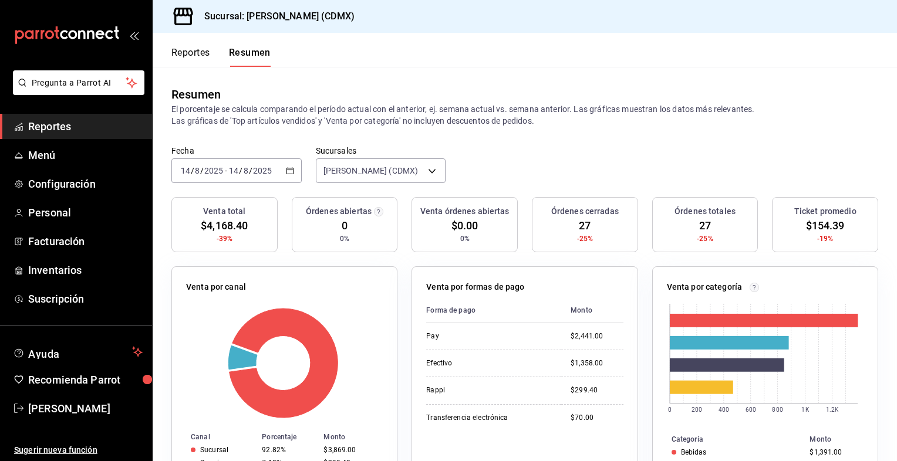
click at [288, 177] on div "[DATE] [DATE] - [DATE] [DATE]" at bounding box center [236, 170] width 130 height 25
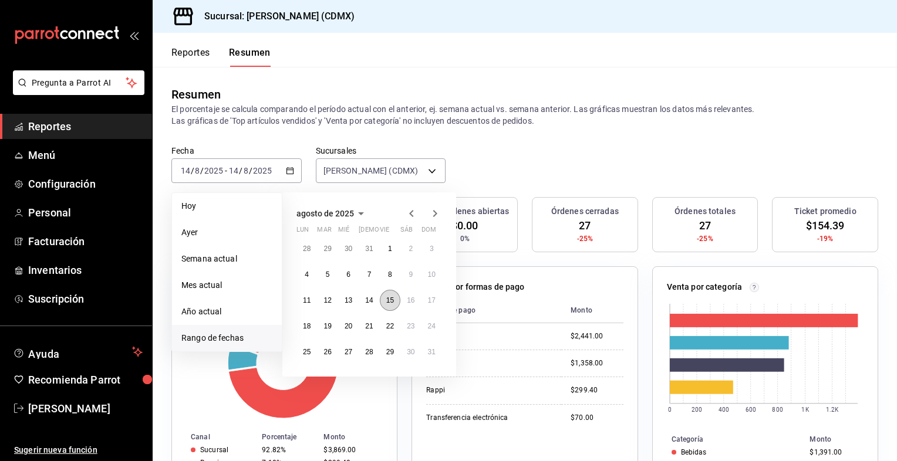
click at [390, 305] on button "15" at bounding box center [390, 300] width 21 height 21
click at [390, 304] on button "15" at bounding box center [390, 300] width 21 height 21
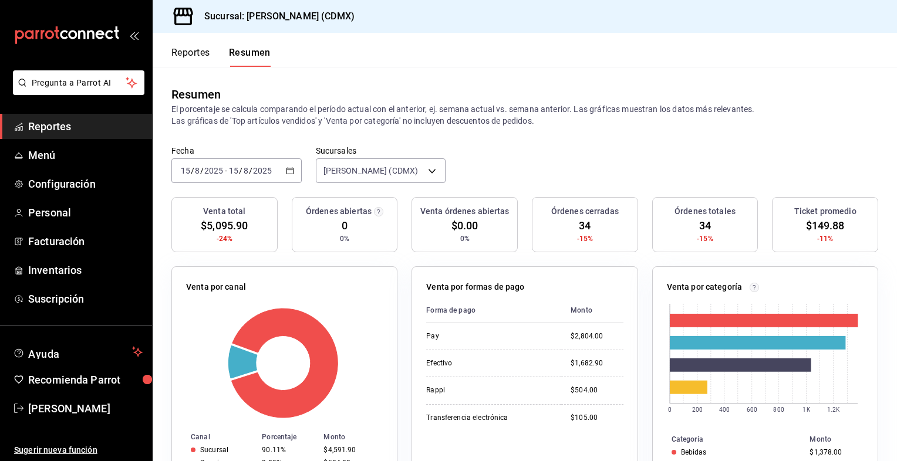
click at [288, 172] on icon "button" at bounding box center [290, 171] width 8 height 8
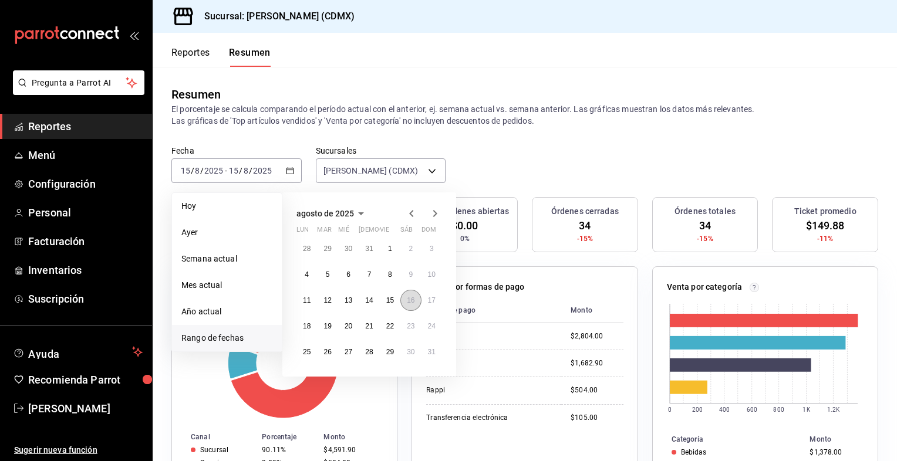
click at [407, 299] on abbr "16" at bounding box center [411, 300] width 8 height 8
click at [408, 299] on abbr "16" at bounding box center [411, 300] width 8 height 8
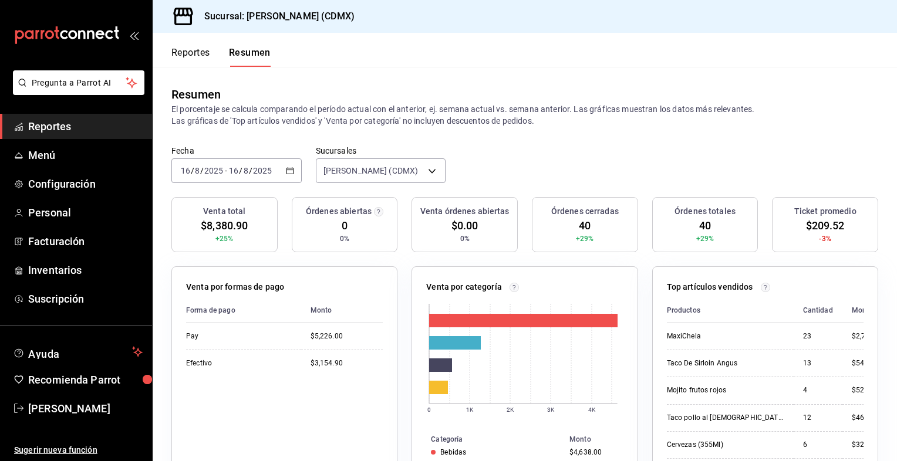
click at [288, 170] on \(Stroke\) "button" at bounding box center [289, 170] width 6 height 1
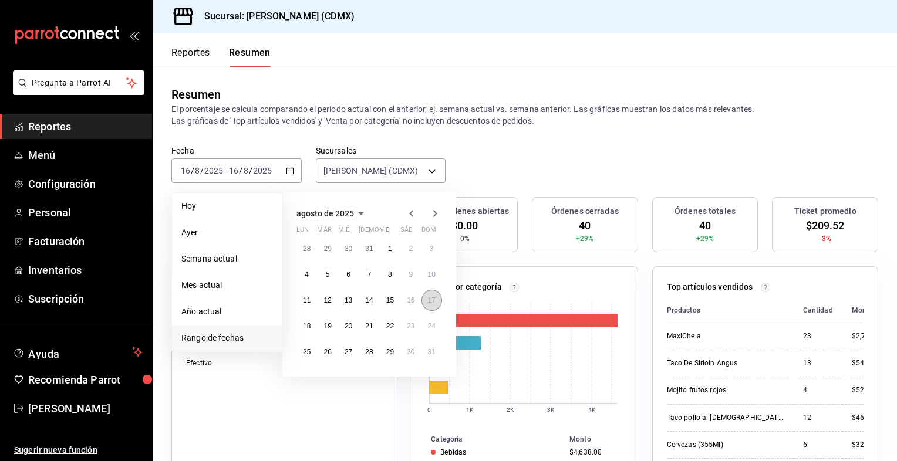
click at [429, 301] on abbr "17" at bounding box center [432, 300] width 8 height 8
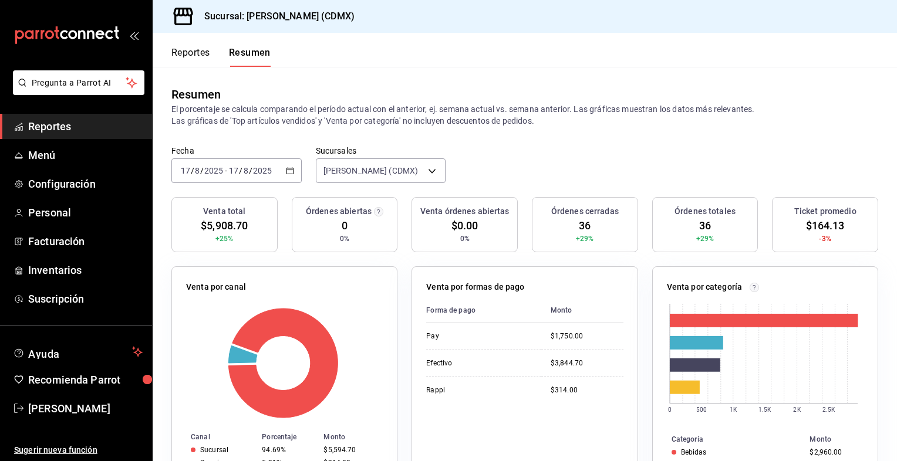
click at [294, 168] on div "[DATE] [DATE] - [DATE] [DATE]" at bounding box center [236, 170] width 130 height 25
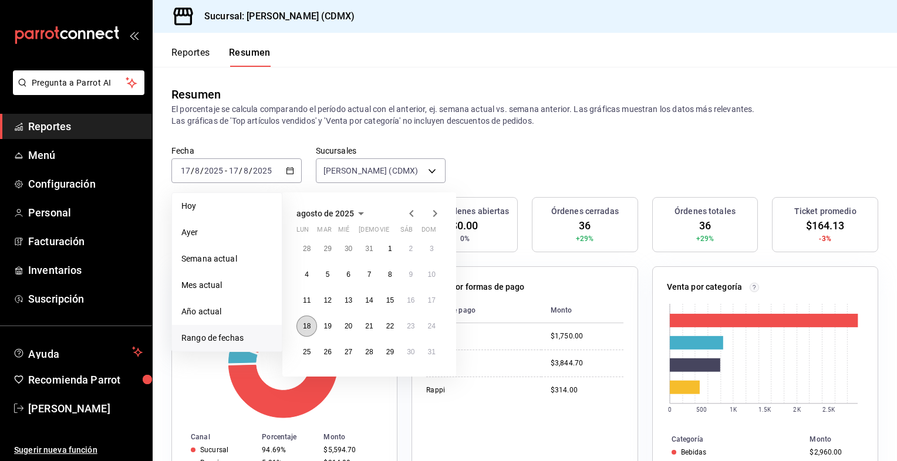
click at [310, 331] on button "18" at bounding box center [306, 326] width 21 height 21
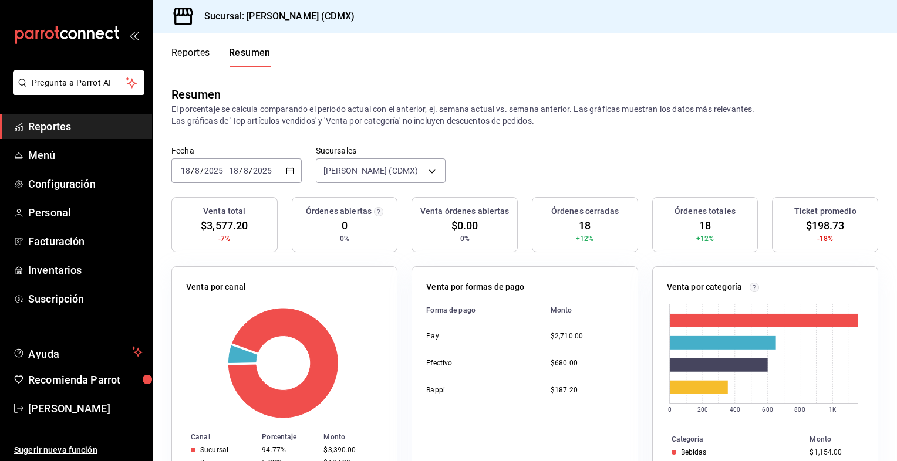
click at [289, 175] on icon "button" at bounding box center [290, 171] width 8 height 8
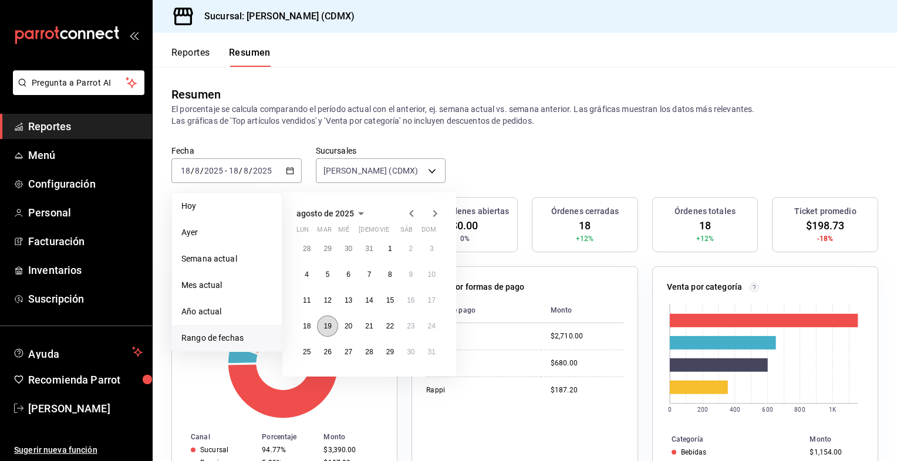
click at [329, 325] on abbr "19" at bounding box center [327, 326] width 8 height 8
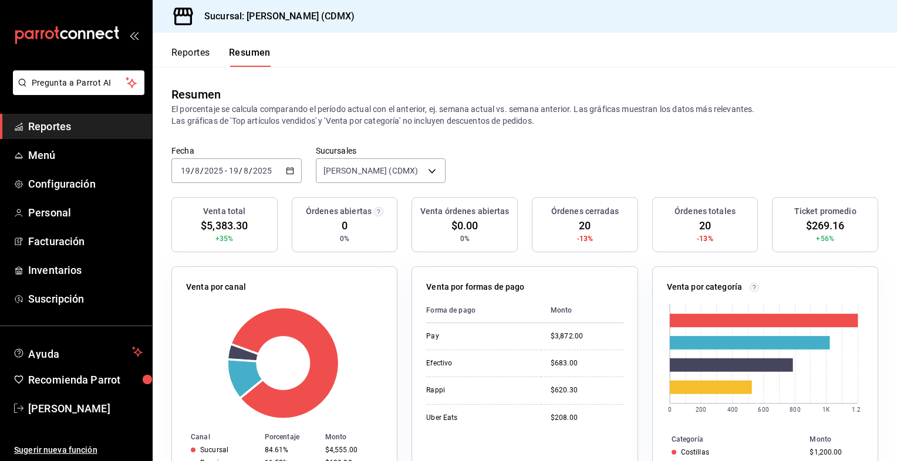
click at [288, 173] on icon "button" at bounding box center [290, 171] width 8 height 8
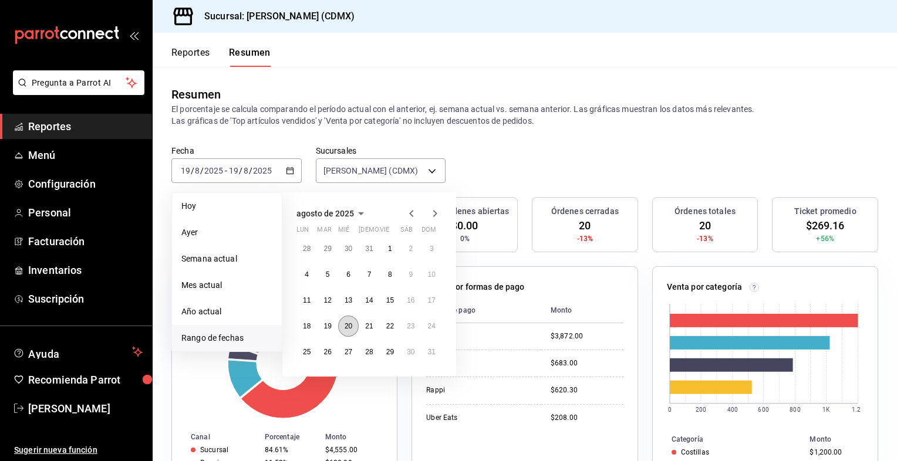
click at [349, 328] on abbr "20" at bounding box center [349, 326] width 8 height 8
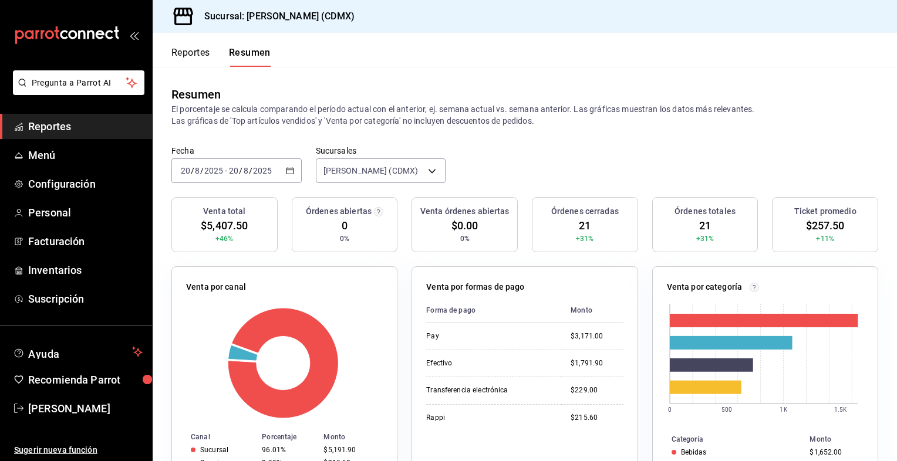
click at [291, 171] on \(Stroke\) "button" at bounding box center [289, 171] width 7 height 6
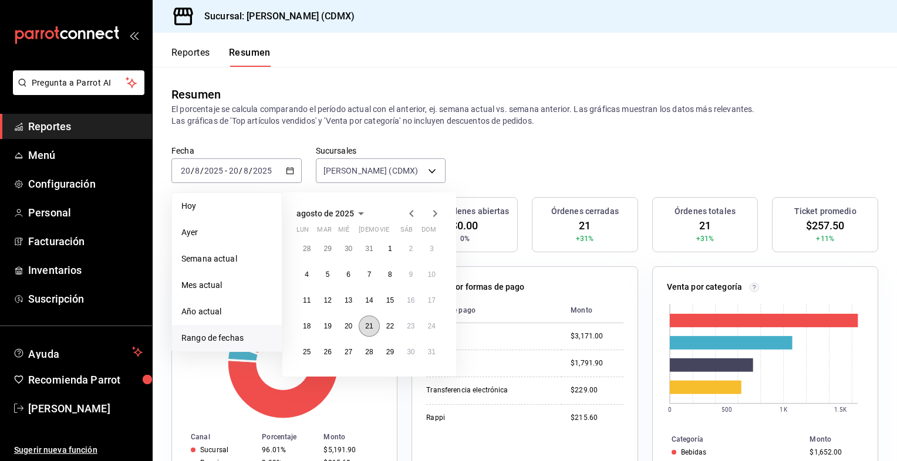
click at [369, 326] on abbr "21" at bounding box center [369, 326] width 8 height 8
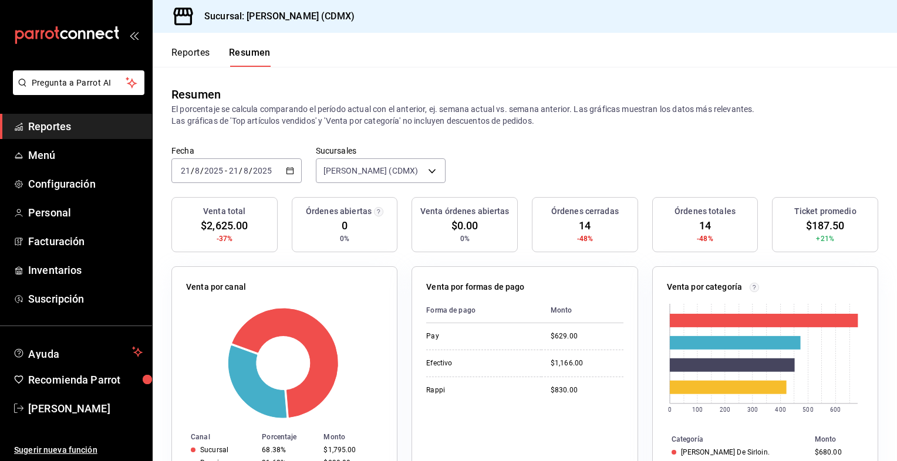
click at [293, 175] on div "[DATE] [DATE] - [DATE] [DATE]" at bounding box center [236, 170] width 130 height 25
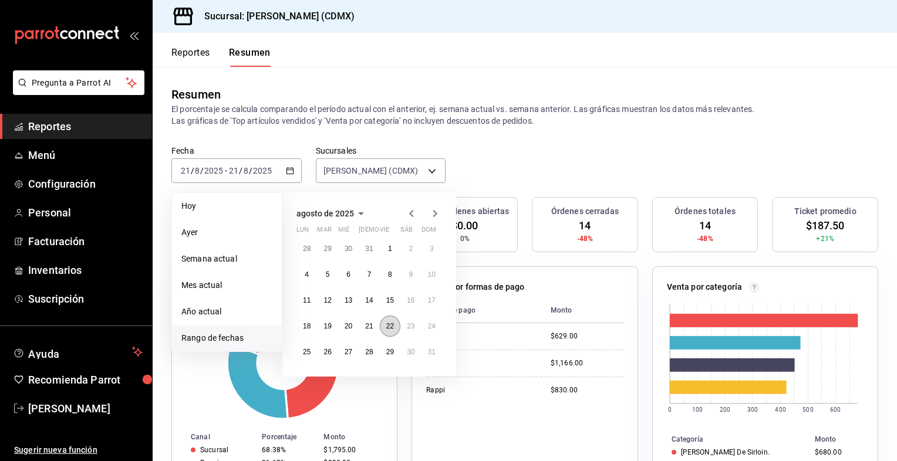
click at [387, 328] on abbr "22" at bounding box center [390, 326] width 8 height 8
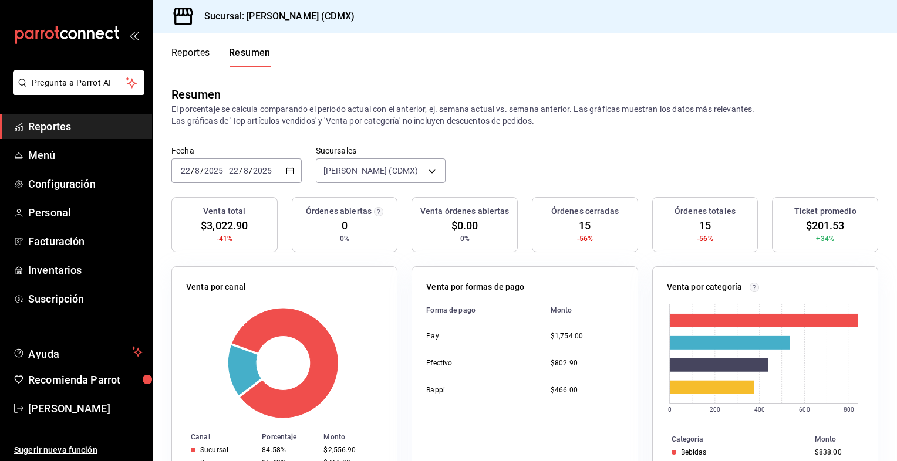
click at [289, 175] on icon "button" at bounding box center [290, 171] width 8 height 8
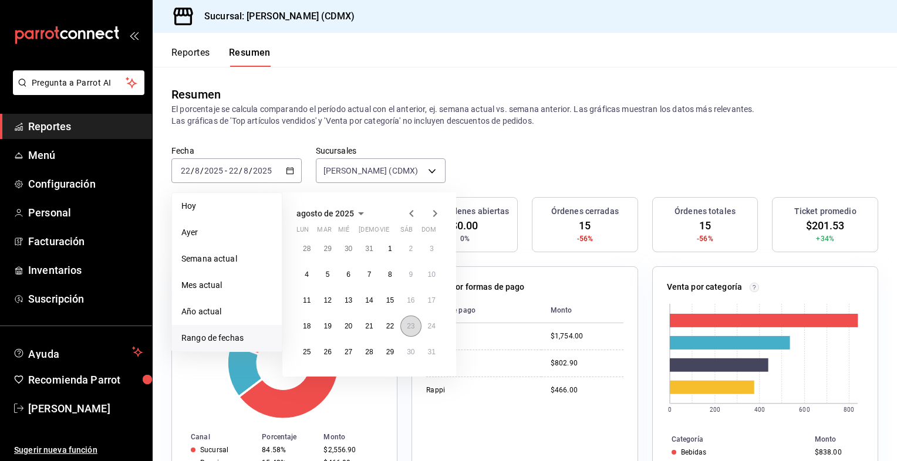
click at [412, 332] on button "23" at bounding box center [410, 326] width 21 height 21
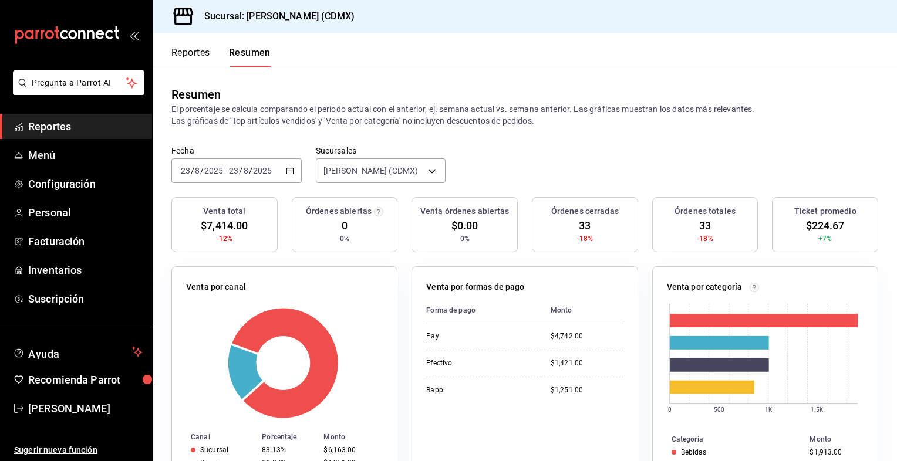
click at [286, 170] on \(Stroke\) "button" at bounding box center [289, 170] width 6 height 1
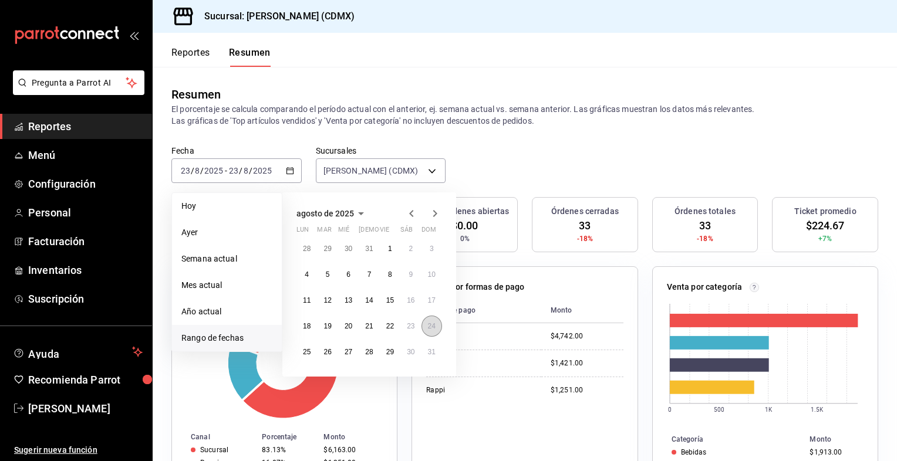
click at [430, 323] on abbr "24" at bounding box center [432, 326] width 8 height 8
